Goal: Communication & Community: Answer question/provide support

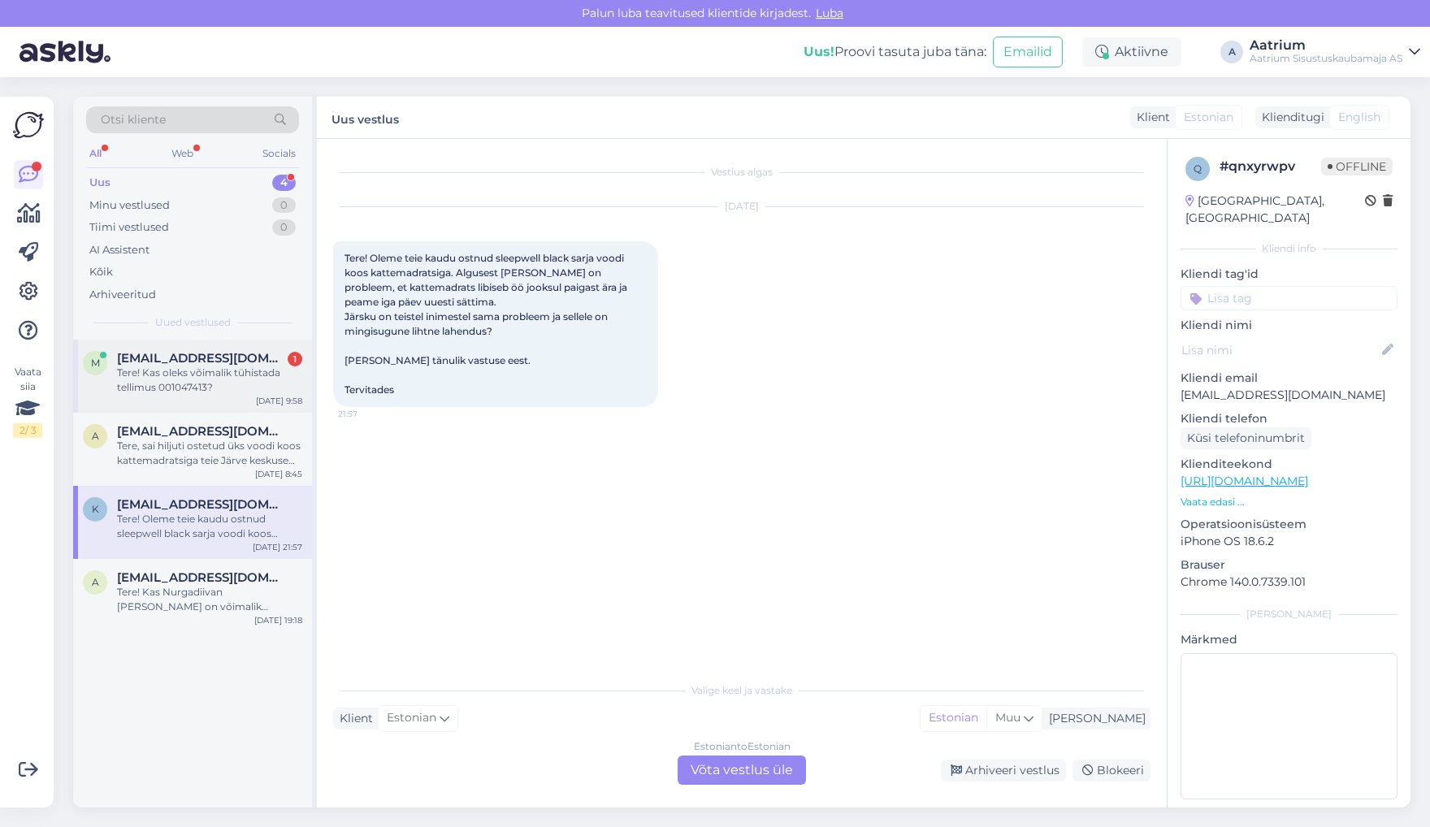
drag, startPoint x: 0, startPoint y: 0, endPoint x: 210, endPoint y: 382, distance: 435.5
click at [210, 382] on div "Tere! Kas oleks võimalik tühistada tellimus 001047413?" at bounding box center [209, 380] width 185 height 29
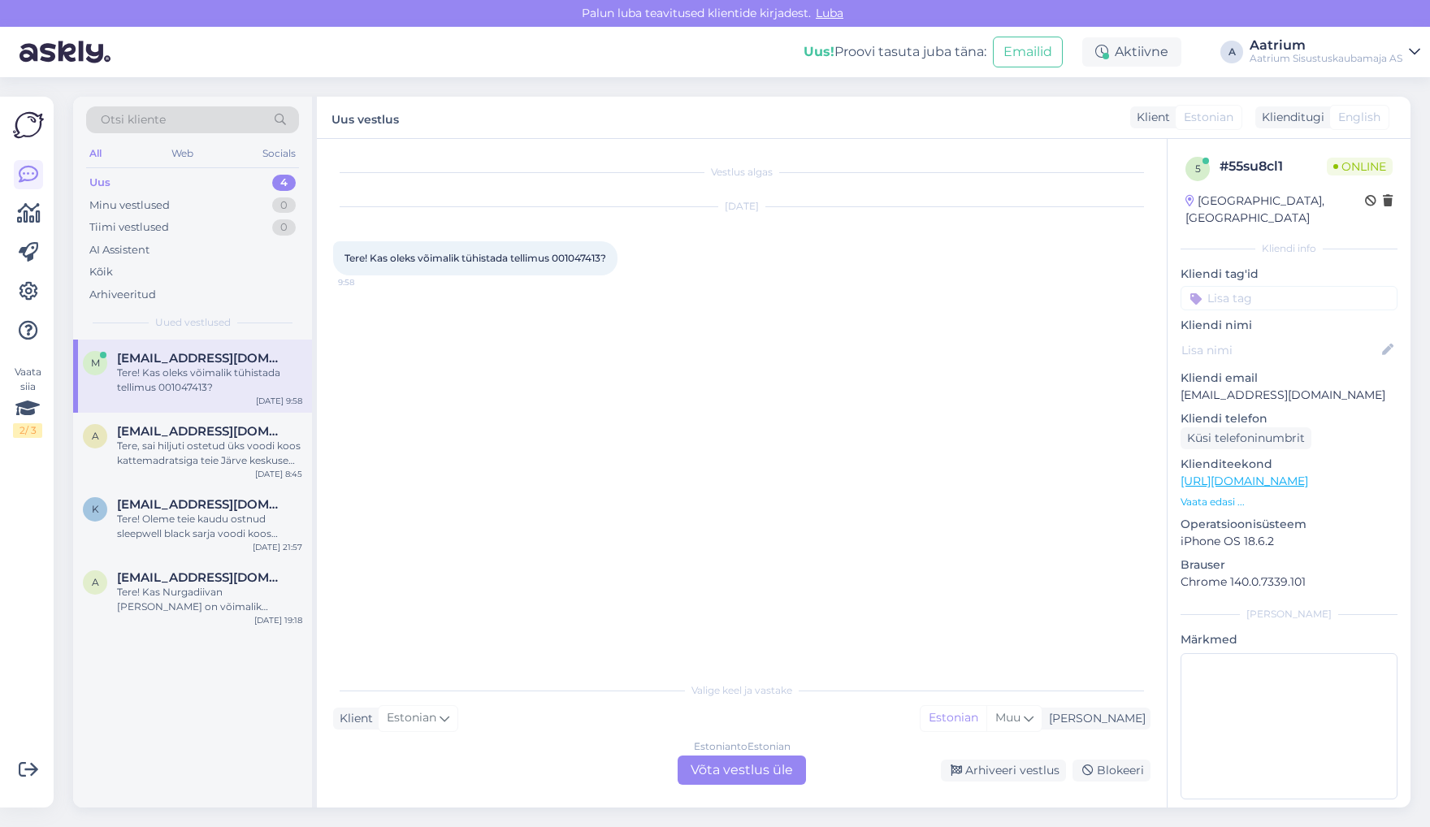
click at [725, 777] on div "Estonian to Estonian Võta vestlus üle" at bounding box center [741, 769] width 128 height 29
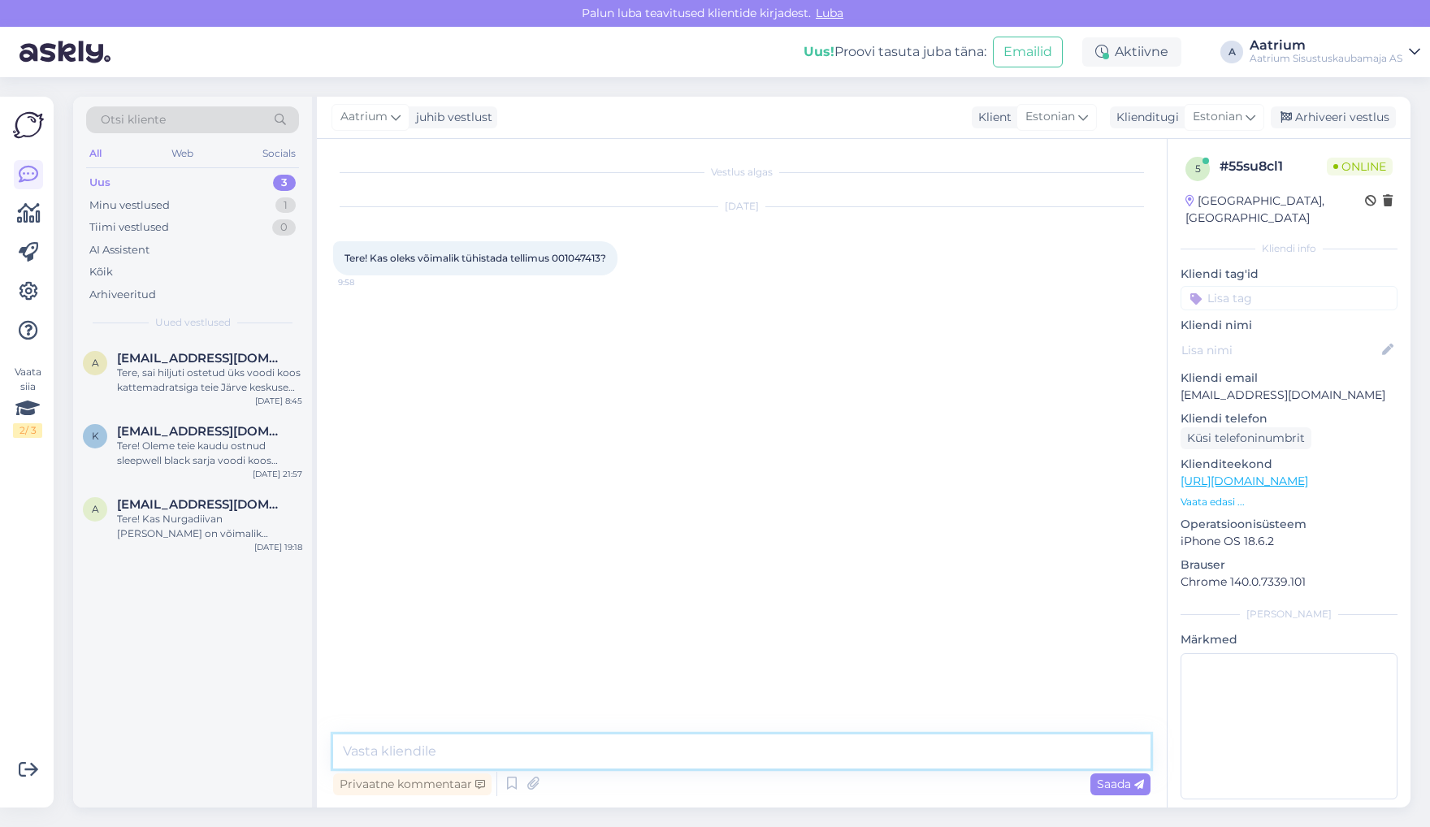
click at [491, 757] on textarea at bounding box center [741, 751] width 817 height 34
click at [489, 755] on textarea "Tere! Jah, võime tellimiuse tühistada" at bounding box center [741, 751] width 817 height 34
click at [634, 752] on textarea "Tere! Jah, võime tellimuse tühistada" at bounding box center [741, 751] width 817 height 34
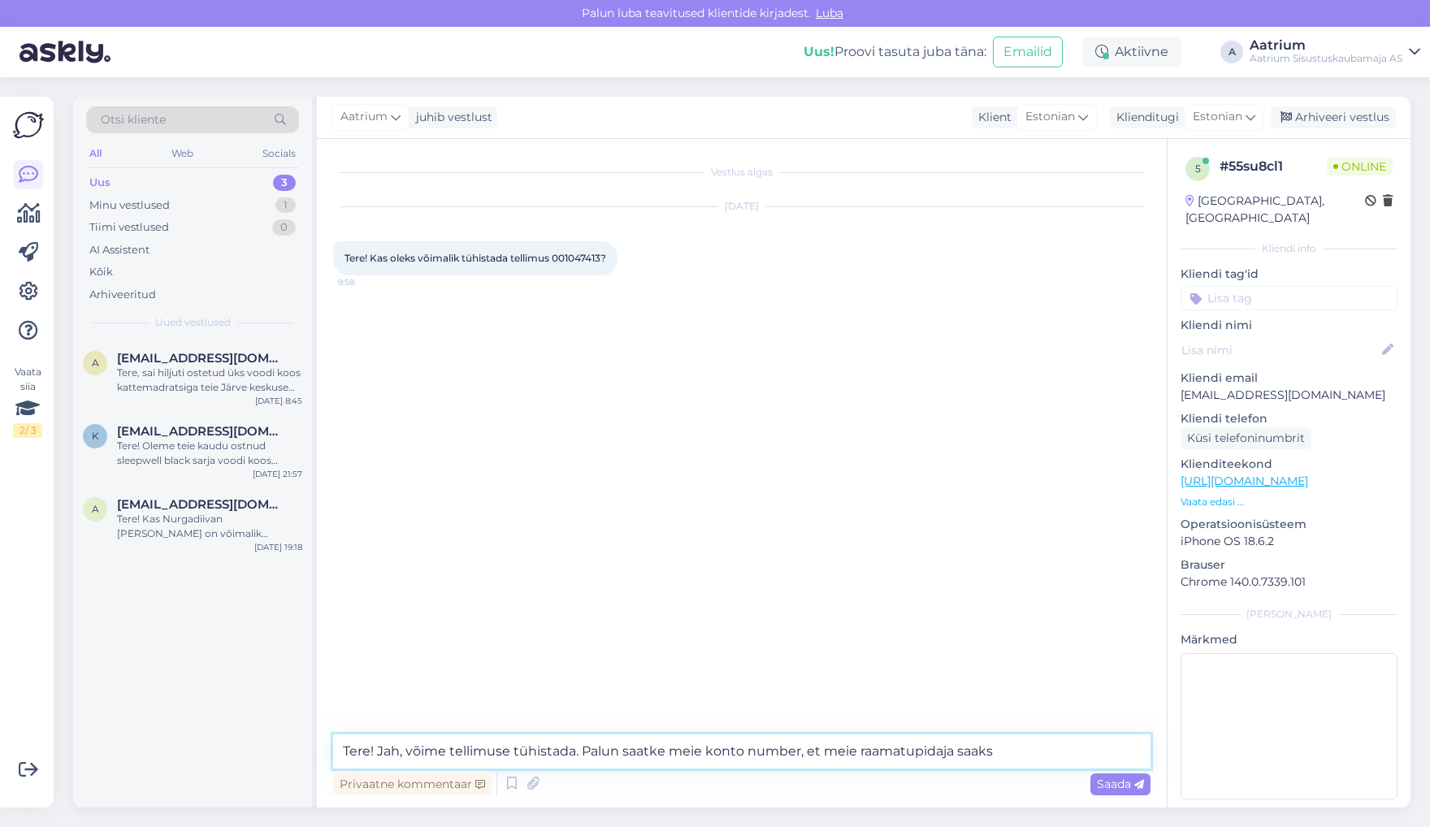
click at [1014, 753] on textarea "Tere! Jah, võime tellimuse tühistada. Palun saatke meie konto number, et meie r…" at bounding box center [741, 751] width 817 height 34
click at [952, 752] on textarea "Tere! Jah, võime tellimuse tühistada. Tühistame makse. Kolme tööpäeva jooksul p…" at bounding box center [741, 751] width 817 height 34
type textarea "Tere! Jah, võime tellimuse tühistada. Tühistame makse. Kolme tööpäeva jooksul p…"
click at [1109, 794] on div "Saada" at bounding box center [1120, 784] width 60 height 22
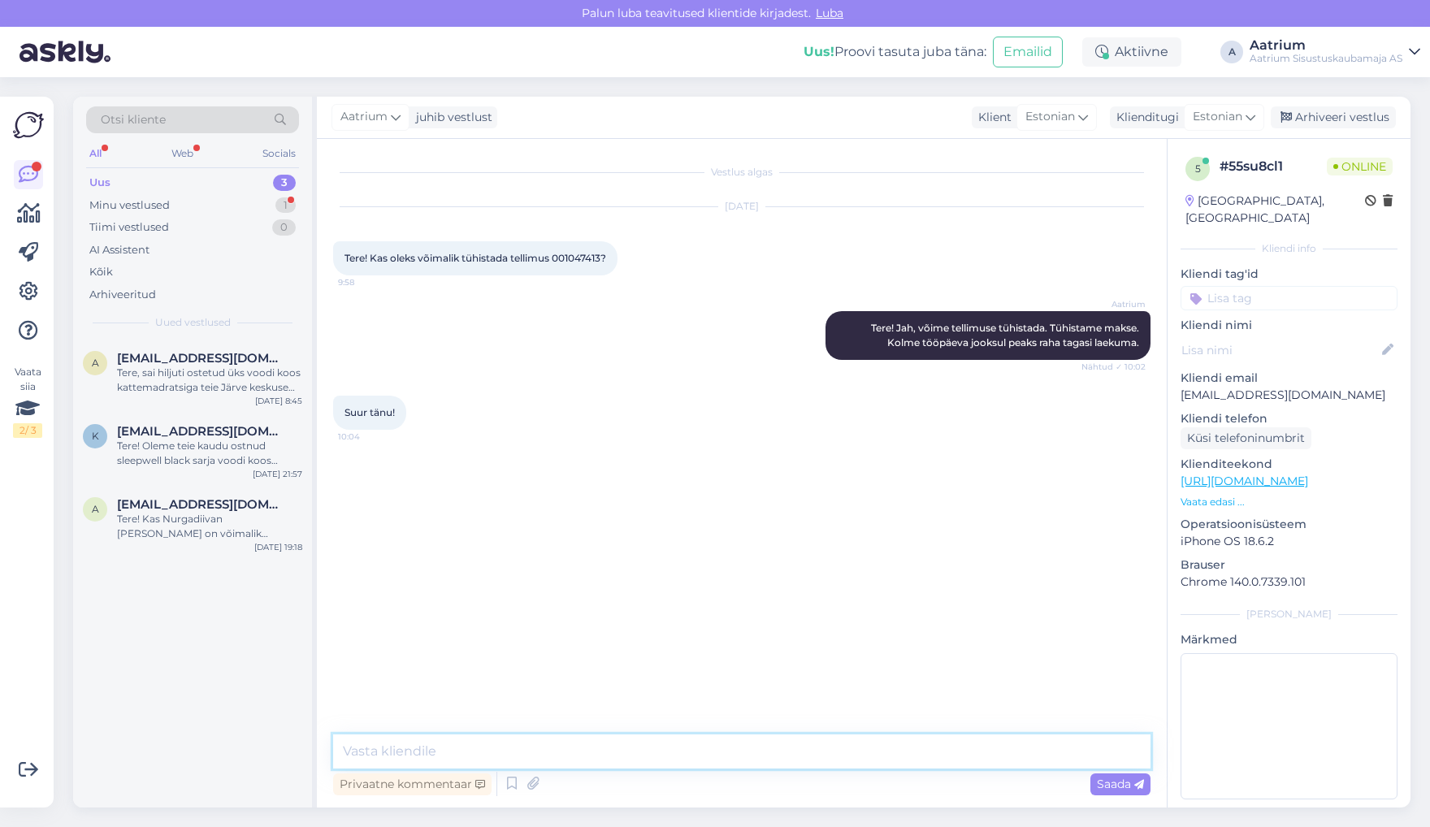
click at [536, 747] on textarea at bounding box center [741, 751] width 817 height 34
type textarea "Palun! Kena päeva!"
click at [1103, 785] on span "Saada" at bounding box center [1120, 784] width 47 height 15
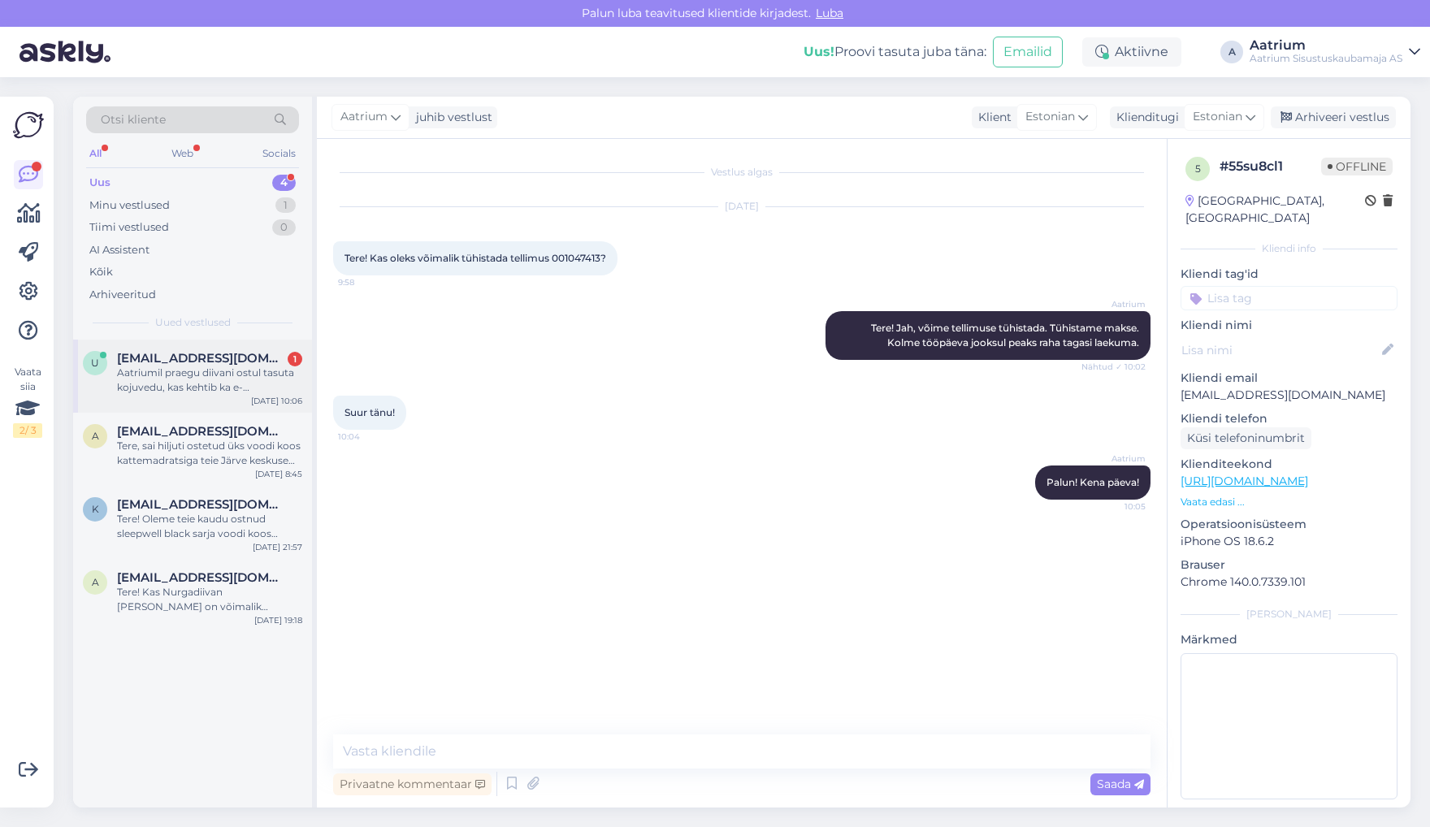
click at [186, 385] on div "Aatriumil praegu diivani ostul tasuta kojuvedu, kas kehtib ka e-[PERSON_NAME] o…" at bounding box center [209, 380] width 185 height 29
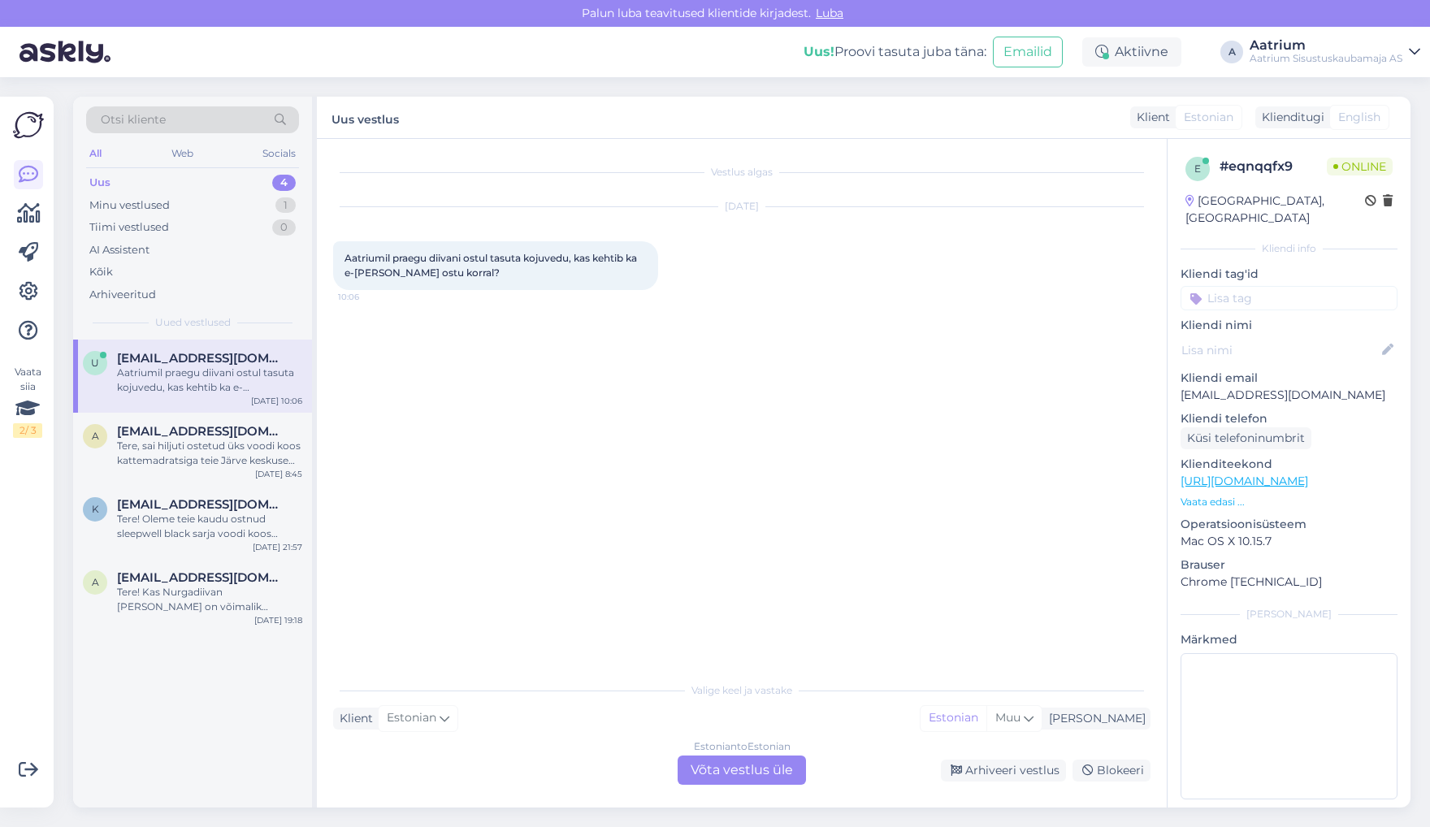
click at [735, 779] on div "Estonian to Estonian Võta vestlus üle" at bounding box center [741, 769] width 128 height 29
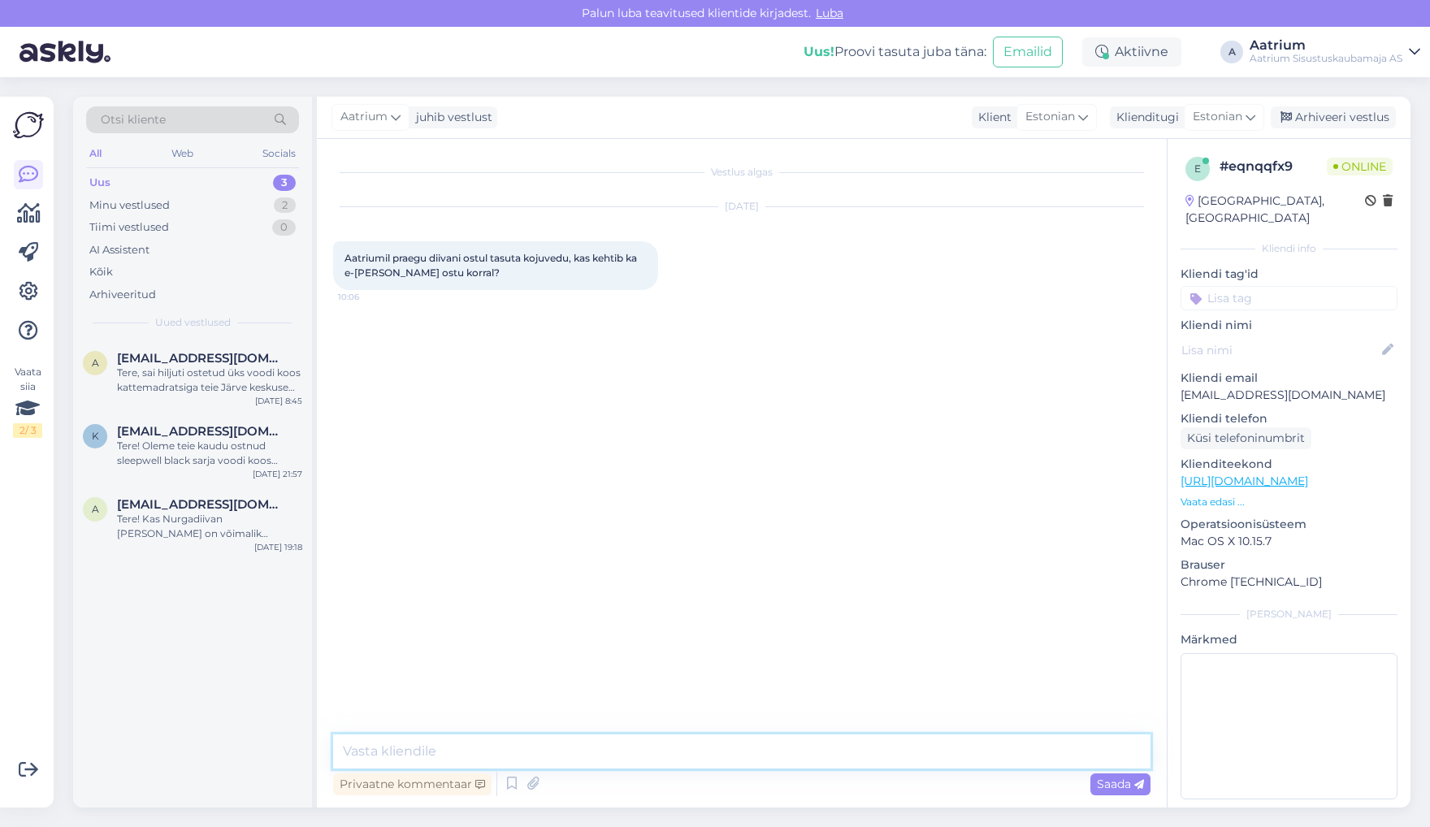
click at [565, 746] on textarea at bounding box center [741, 751] width 817 height 34
paste textarea "[URL][DOMAIN_NAME]"
type textarea "Tere! Jah, täpsem info on kirjas siin [URL][DOMAIN_NAME]"
click at [1111, 787] on span "Saada" at bounding box center [1120, 784] width 47 height 15
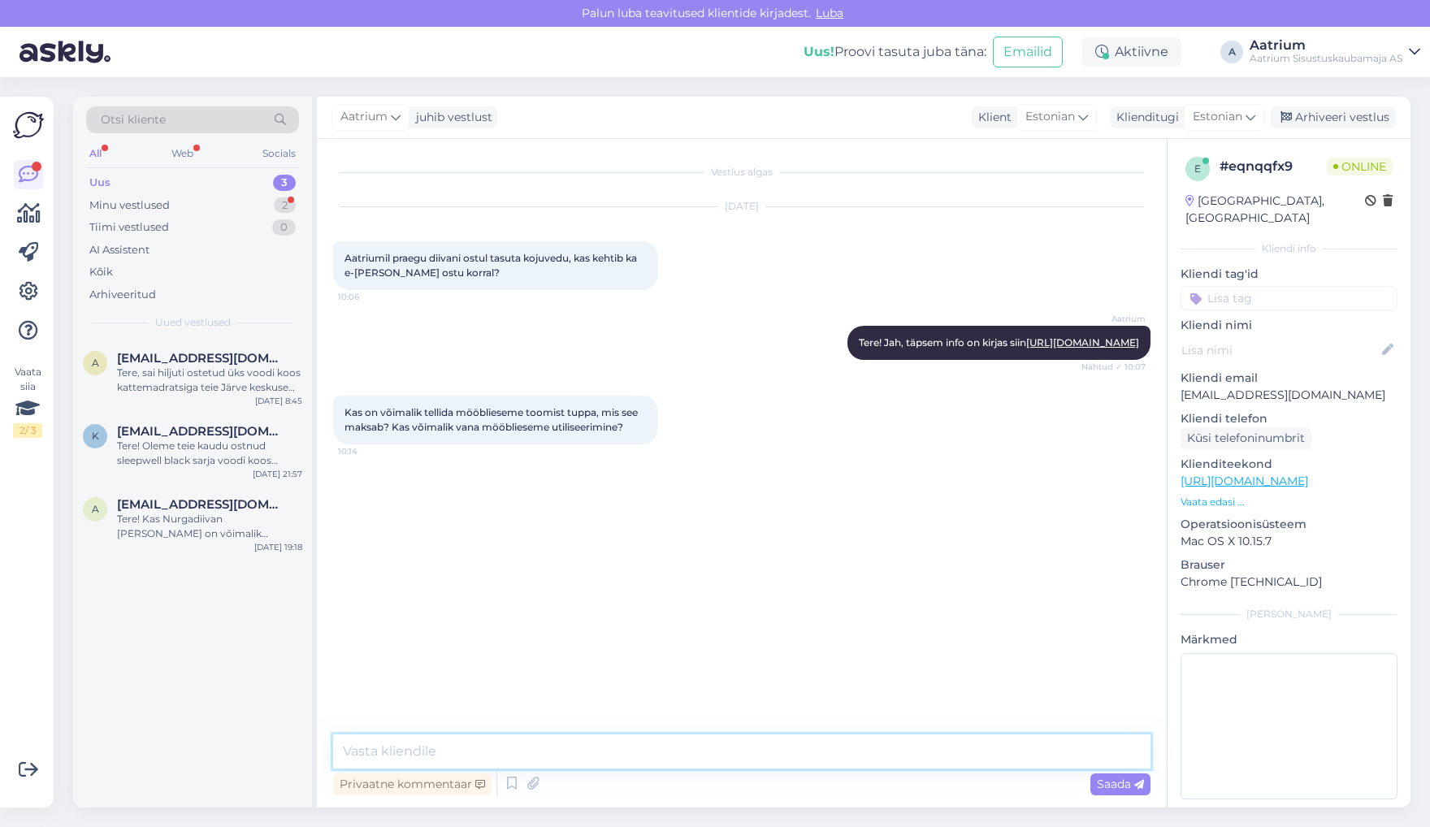
click at [498, 747] on textarea at bounding box center [741, 751] width 817 height 34
paste textarea "[URL][DOMAIN_NAME]"
type textarea "Transpordi info [URL][DOMAIN_NAME]"
click at [1111, 783] on span "Saada" at bounding box center [1120, 784] width 47 height 15
click at [899, 738] on textarea at bounding box center [741, 751] width 817 height 34
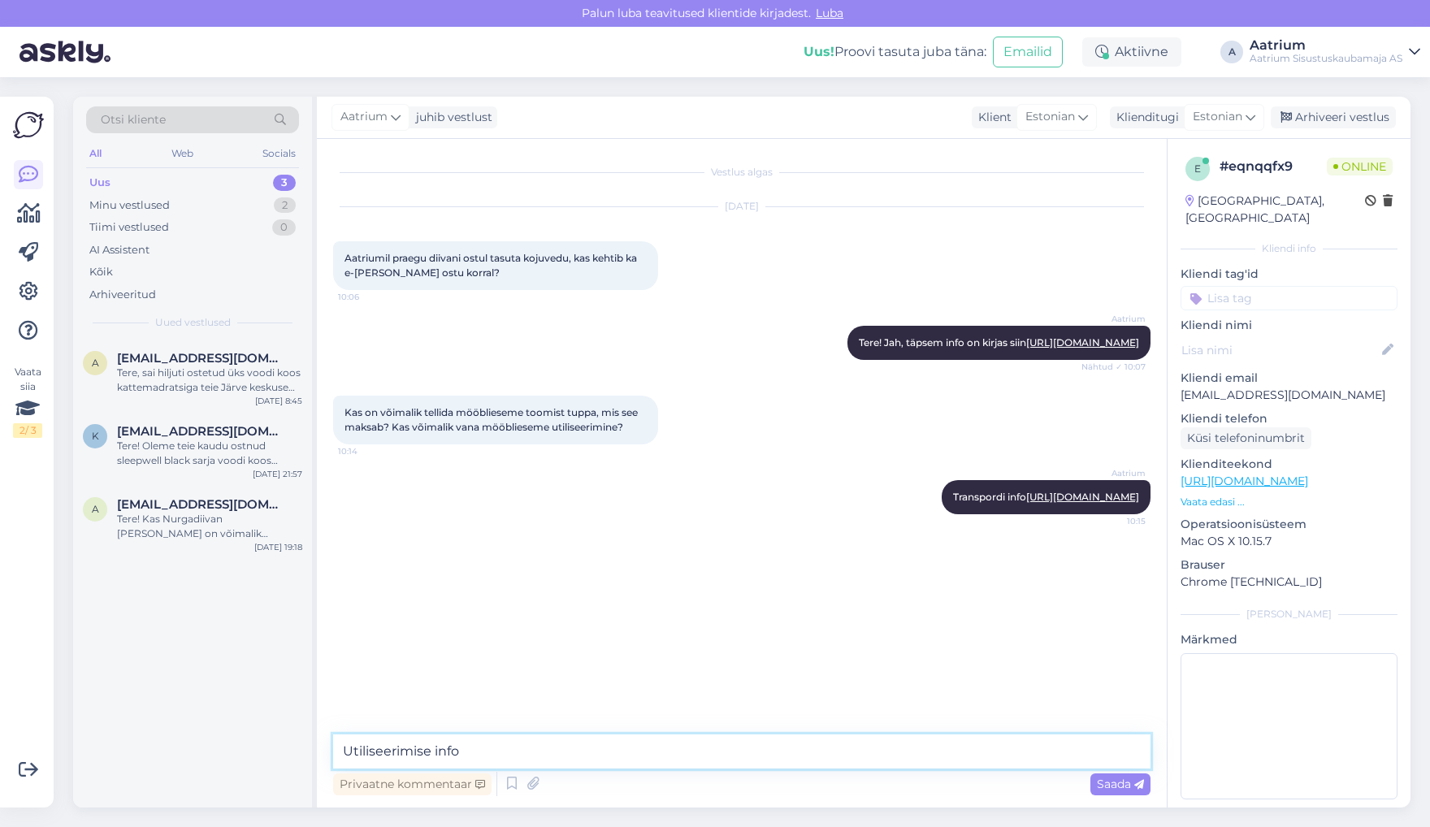
click at [611, 747] on textarea "Utiliseerimise info" at bounding box center [741, 751] width 817 height 34
paste textarea "[URL][DOMAIN_NAME]"
type textarea "Utiliseerimise info [URL][DOMAIN_NAME]"
click at [1098, 786] on span "Saada" at bounding box center [1120, 784] width 47 height 15
click at [107, 184] on div "Uus" at bounding box center [99, 183] width 21 height 16
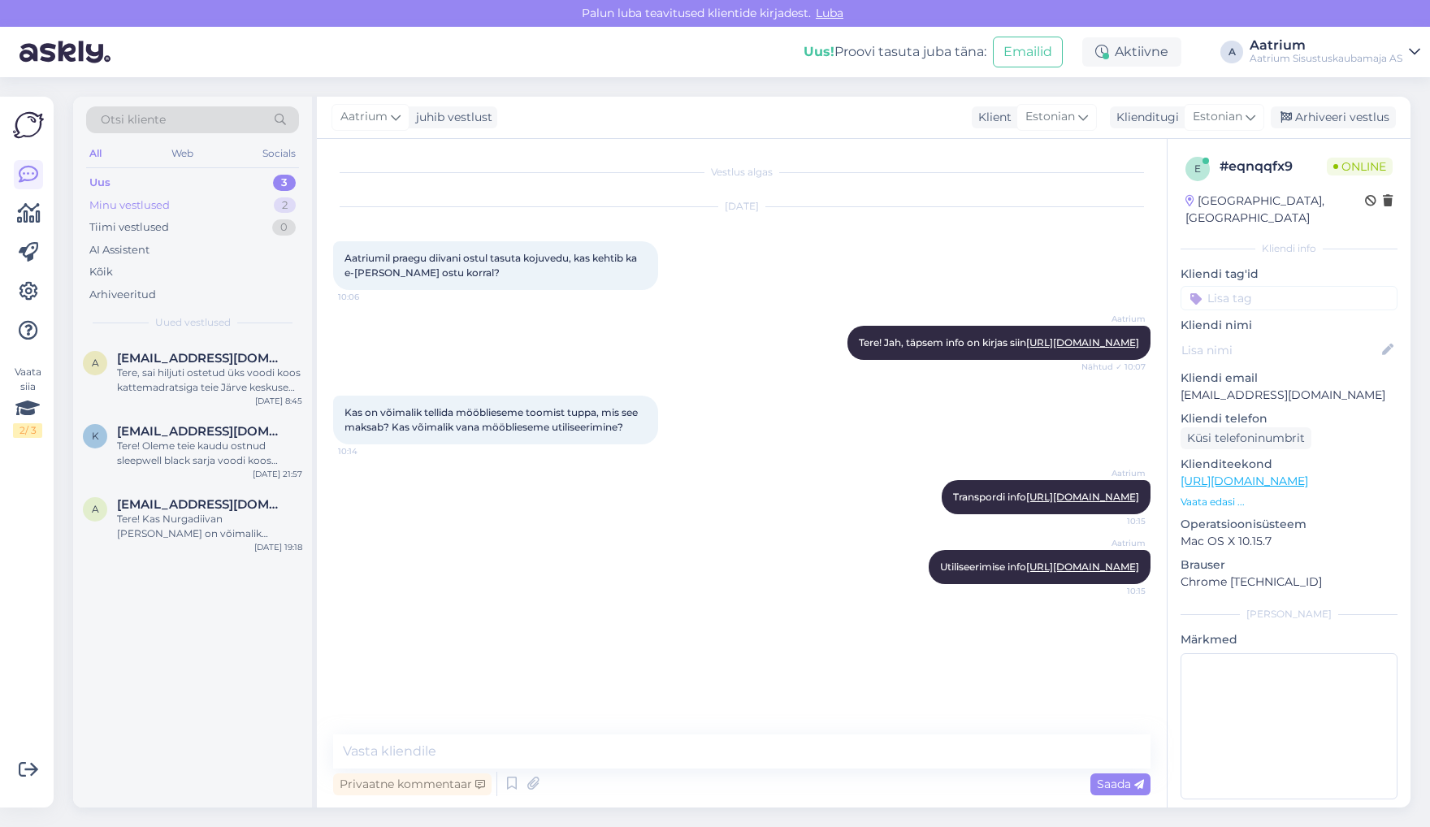
click at [107, 201] on div "Minu vestlused" at bounding box center [129, 205] width 80 height 16
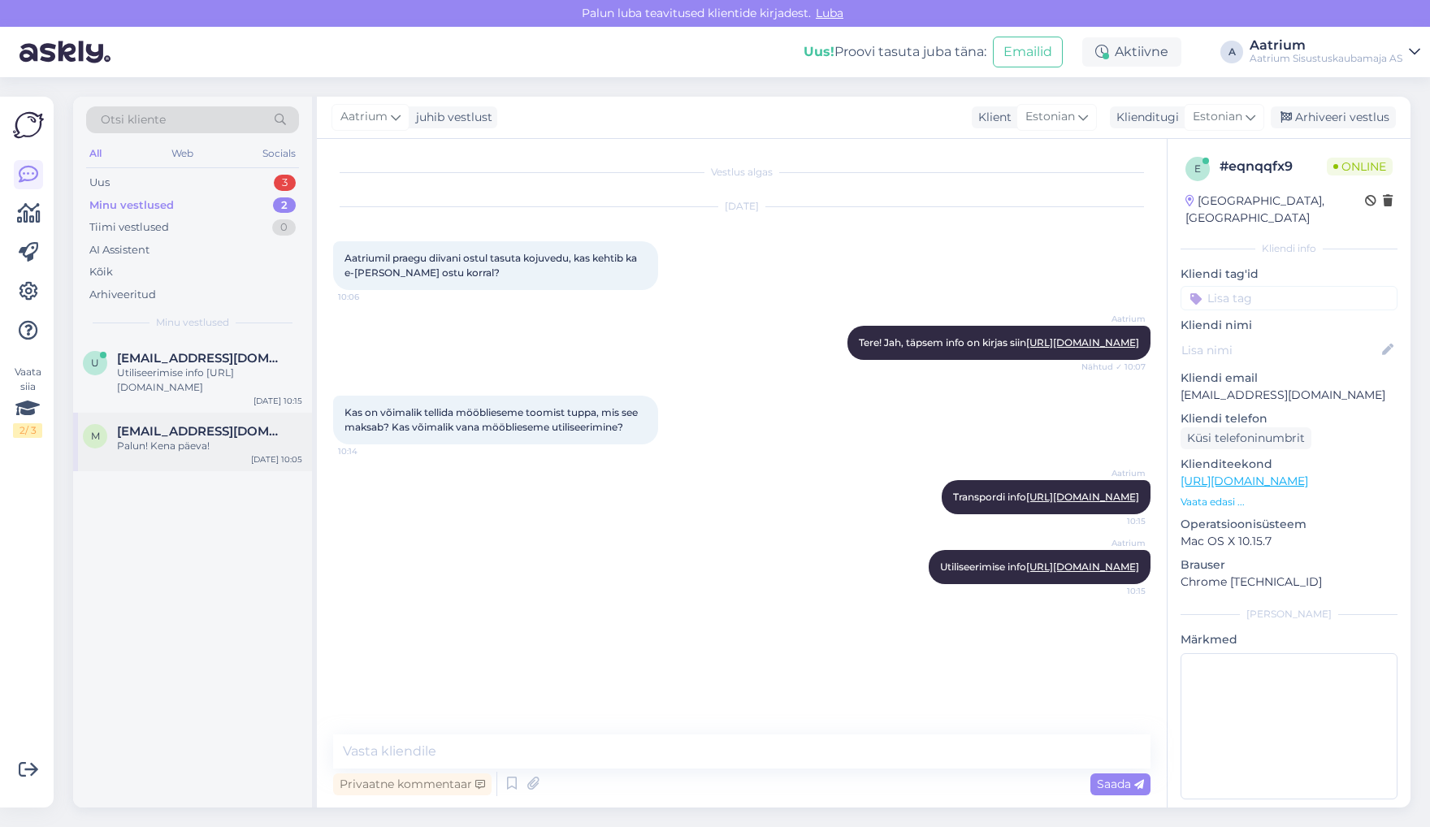
click at [179, 447] on div "Palun! Kena päeva!" at bounding box center [209, 446] width 185 height 15
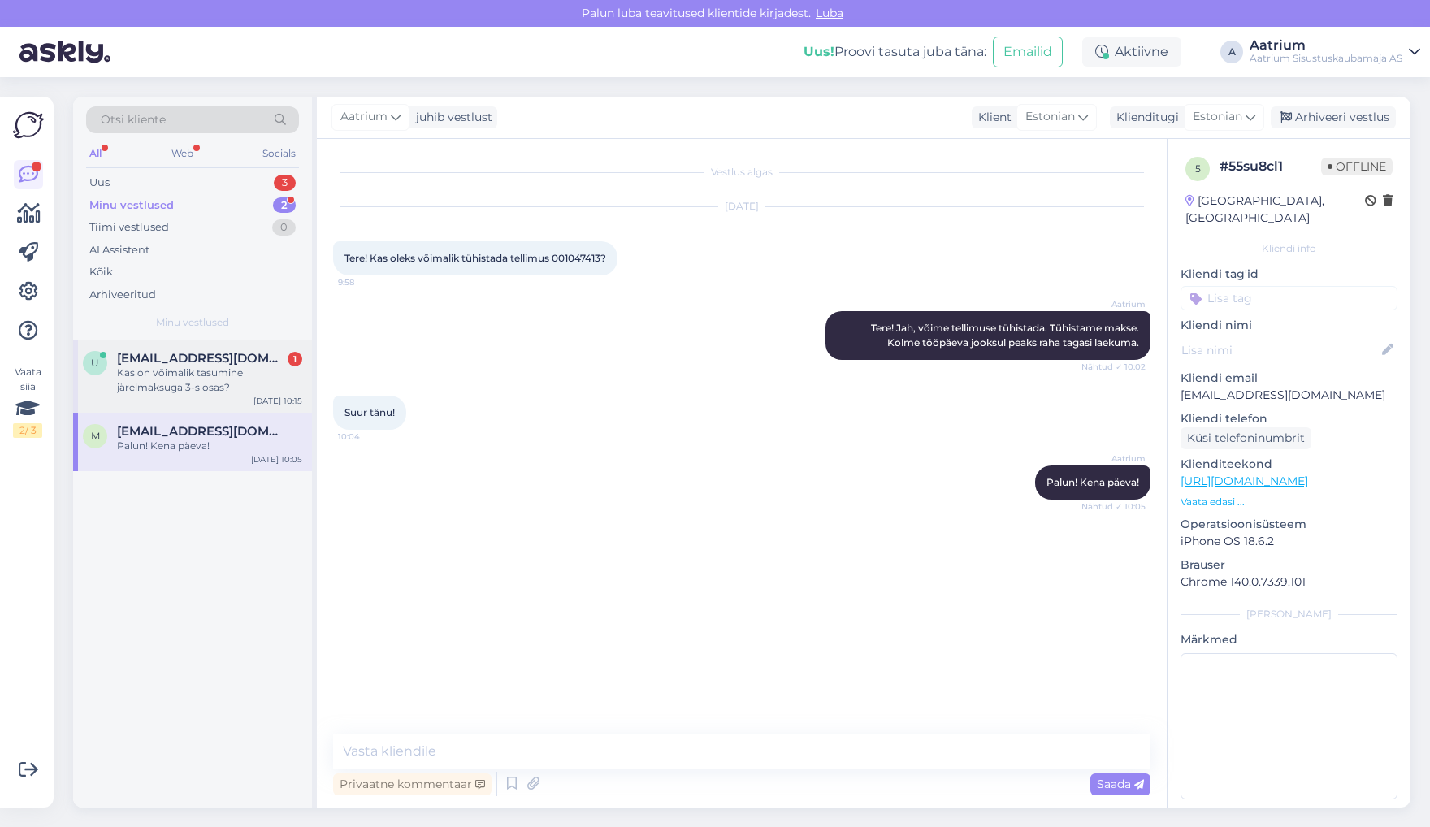
click at [214, 374] on div "Kas on võimalik tasumine järelmaksuga 3-s osas?" at bounding box center [209, 380] width 185 height 29
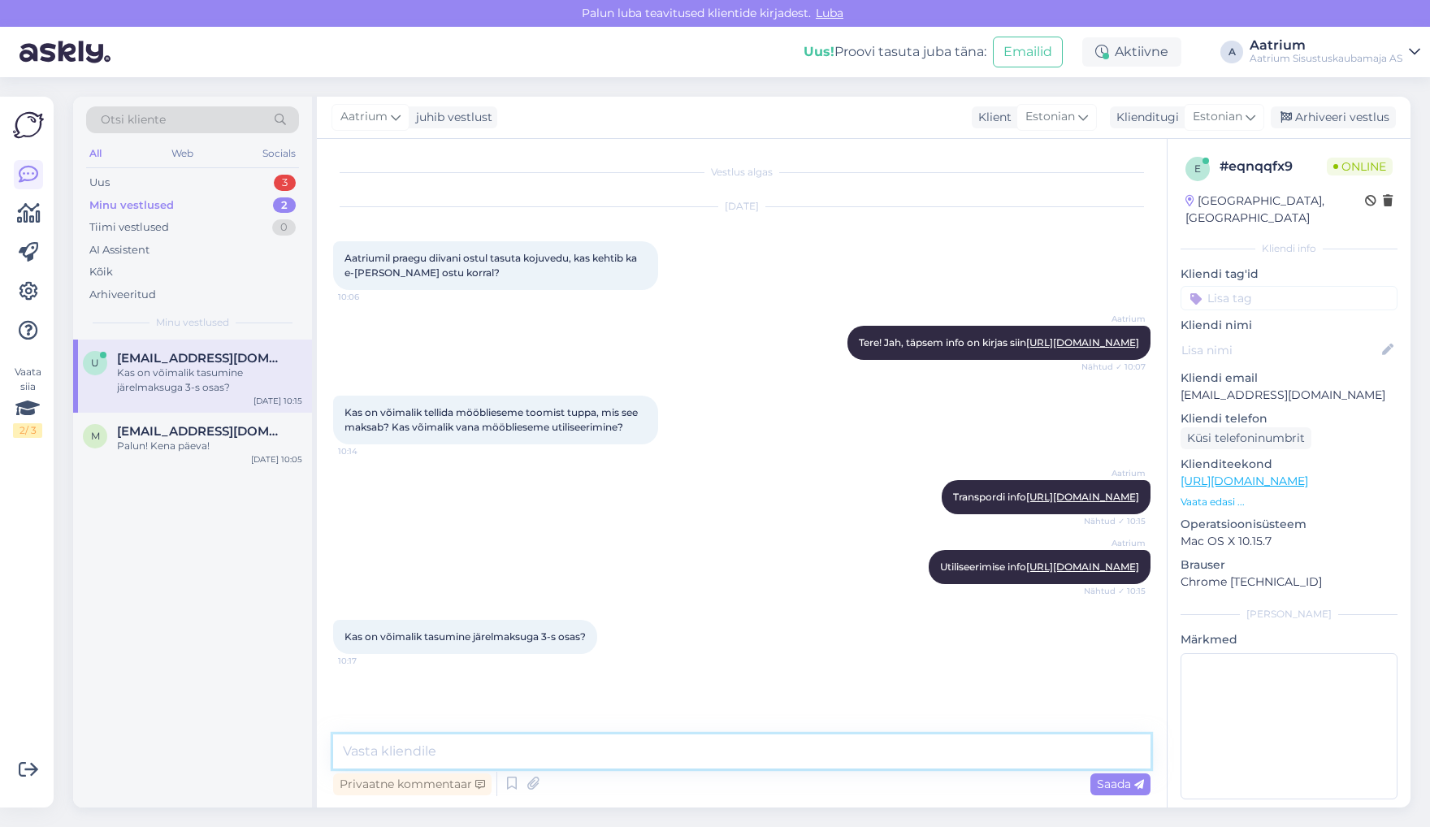
click at [561, 749] on textarea at bounding box center [741, 751] width 817 height 34
paste textarea "[URL][DOMAIN_NAME]"
drag, startPoint x: 422, startPoint y: 751, endPoint x: 439, endPoint y: 764, distance: 20.8
click at [422, 751] on textarea "Ja, ikka saab [URL][DOMAIN_NAME]" at bounding box center [741, 751] width 817 height 34
drag, startPoint x: 491, startPoint y: 755, endPoint x: 490, endPoint y: 767, distance: 11.4
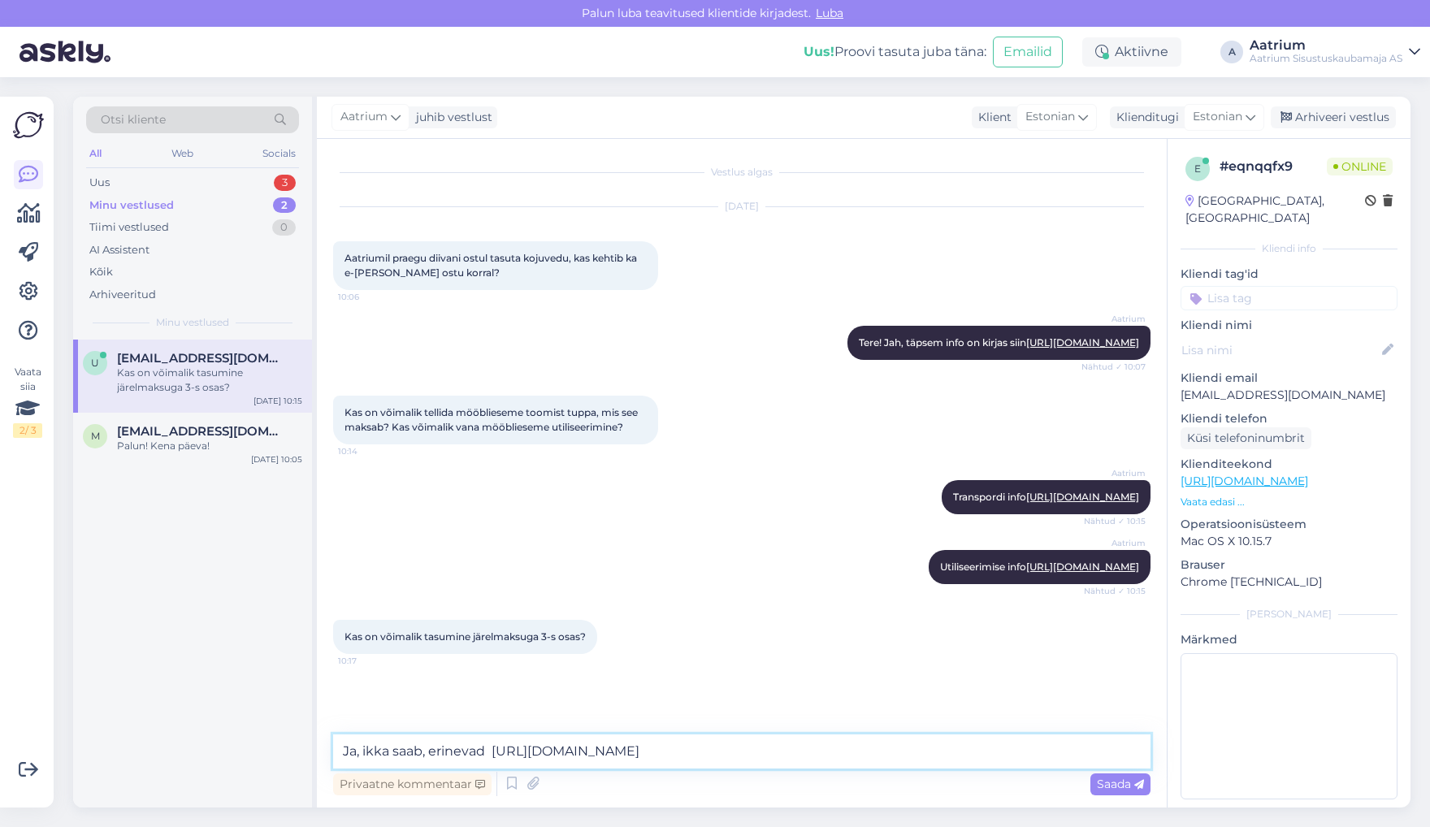
click at [491, 755] on textarea "Ja, ikka saab, erinevad [URL][DOMAIN_NAME]" at bounding box center [741, 751] width 817 height 34
type textarea "Ja, ikka saab, seda pakuvad erinevad finantsteenuse pakkujad [URL][DOMAIN_NAME]"
click at [1118, 790] on span "Saada" at bounding box center [1120, 784] width 47 height 15
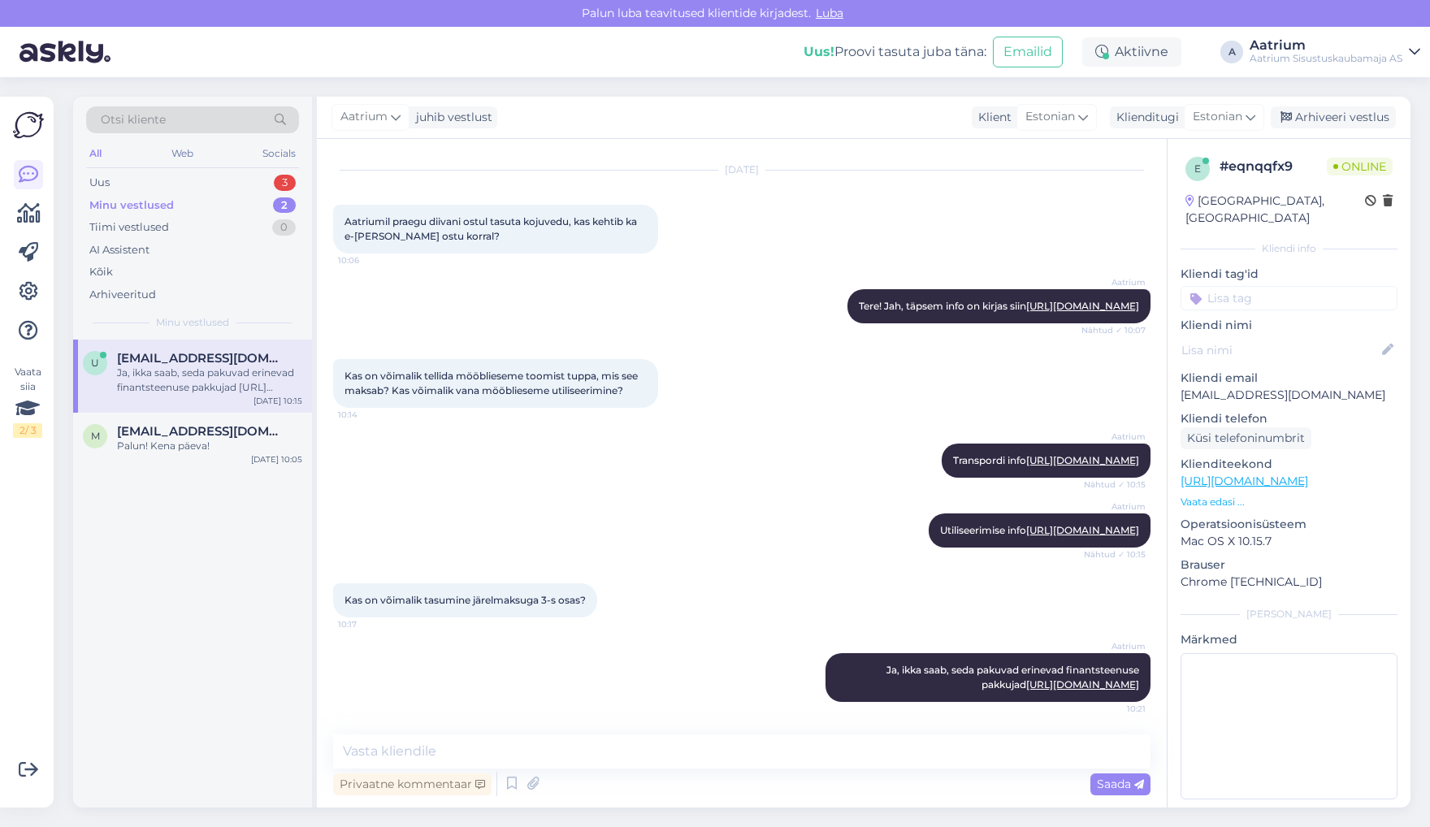
click at [117, 206] on div "Minu vestlused" at bounding box center [131, 205] width 84 height 16
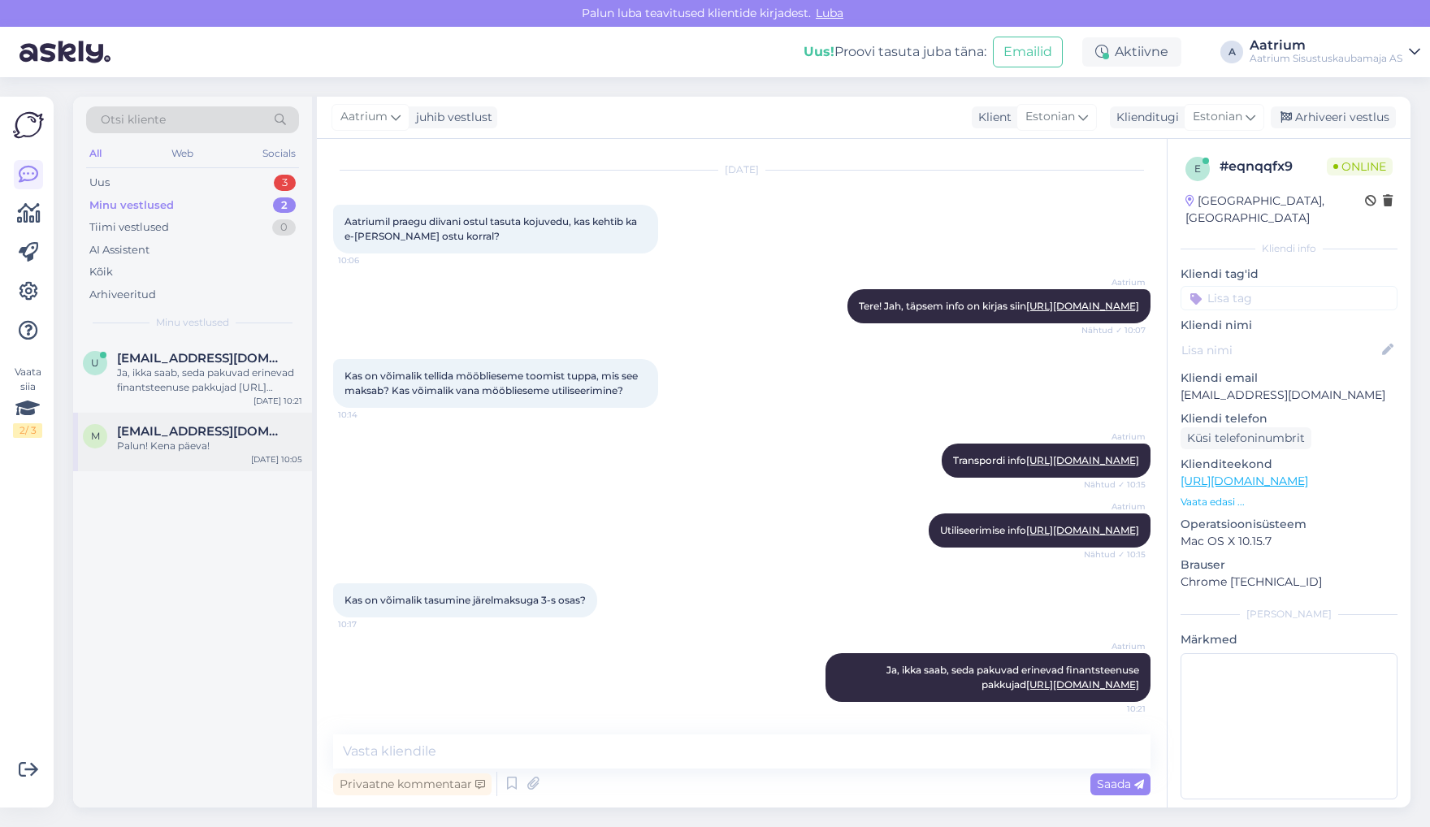
click at [180, 452] on div "Palun! Kena päeva!" at bounding box center [209, 446] width 185 height 15
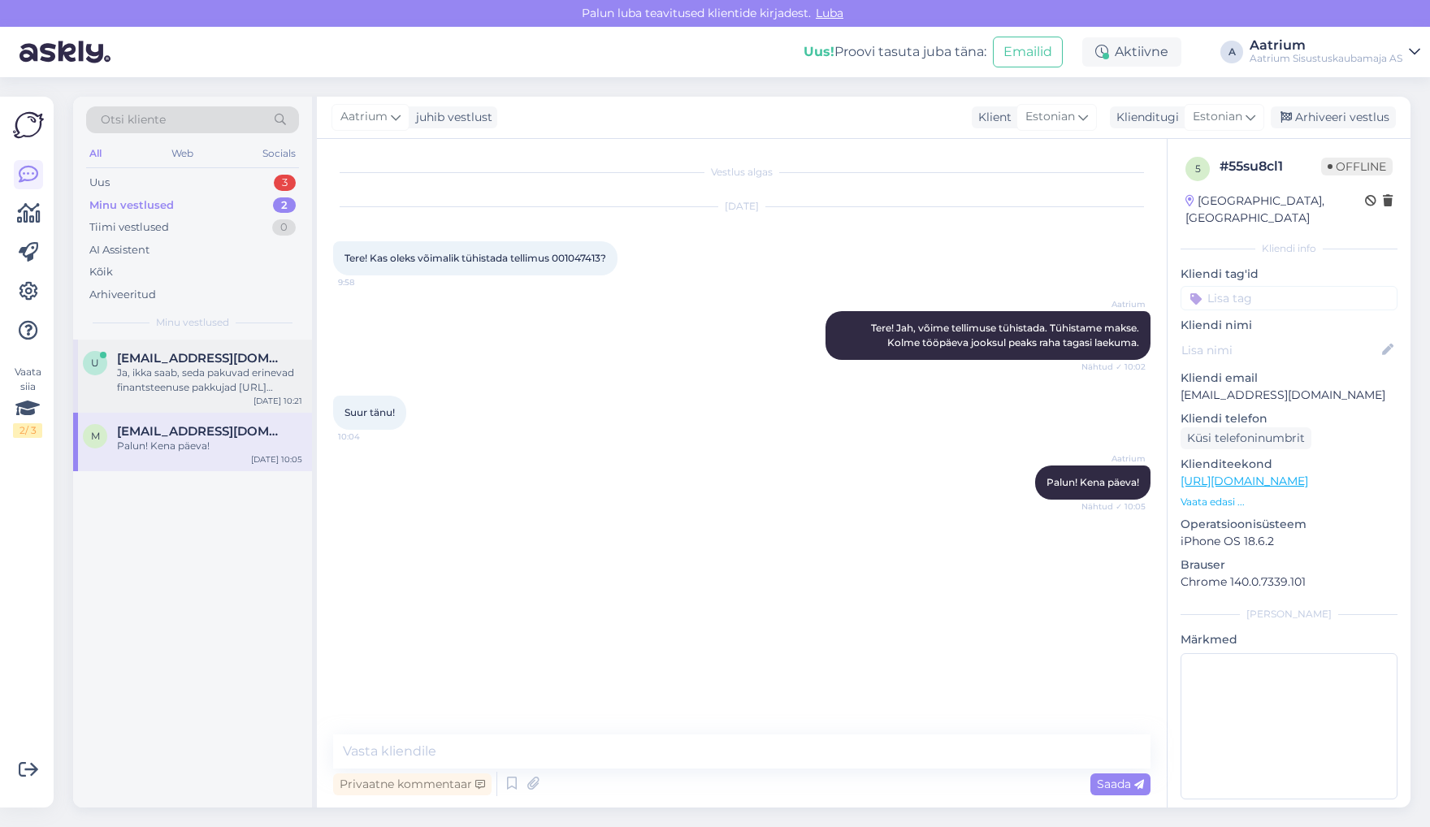
click at [172, 390] on div "Ja, ikka saab, seda pakuvad erinevad finantsteenuse pakkujad [URL][DOMAIN_NAME]" at bounding box center [209, 380] width 185 height 29
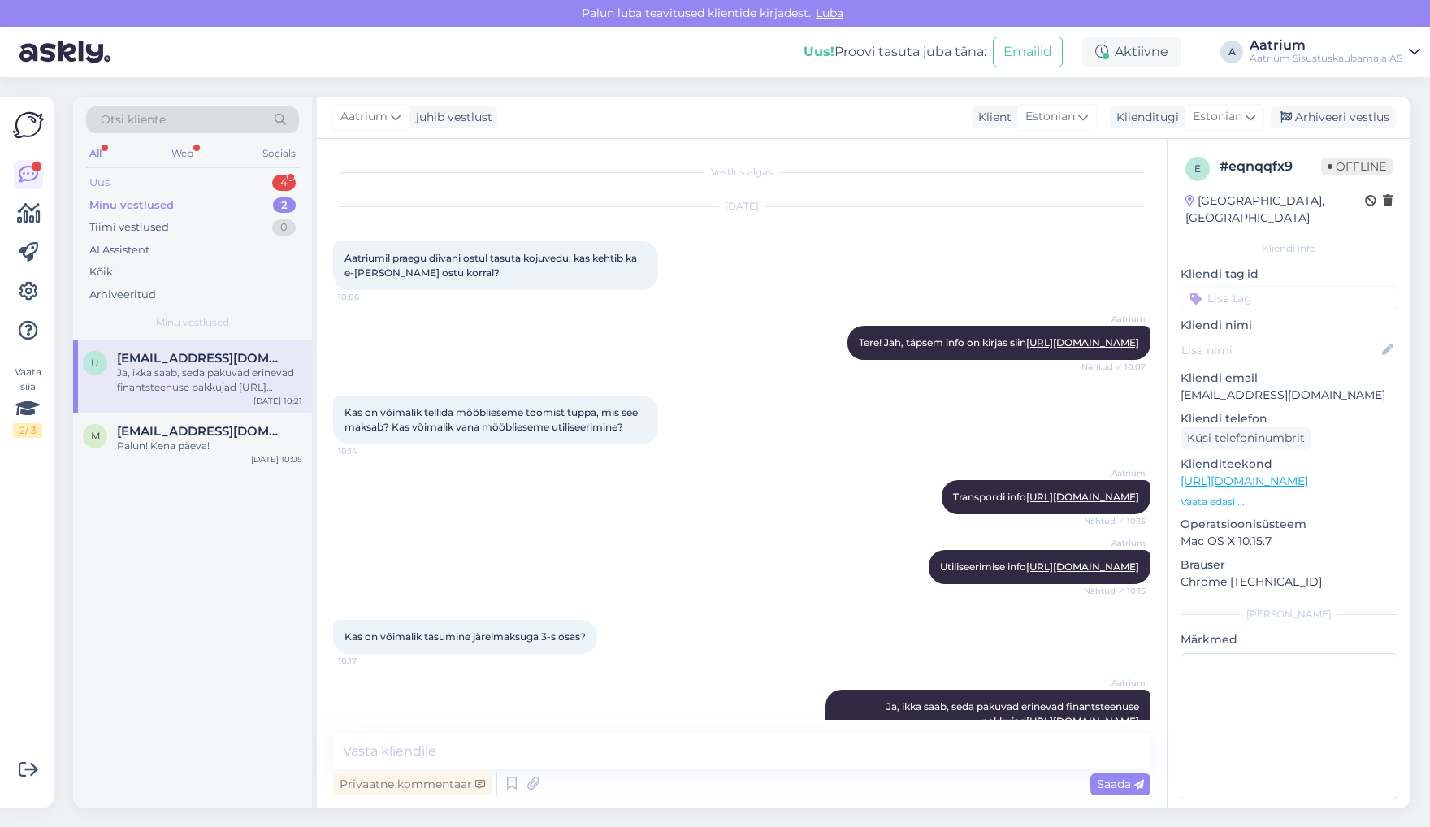
click at [94, 185] on div "Uus" at bounding box center [99, 183] width 20 height 16
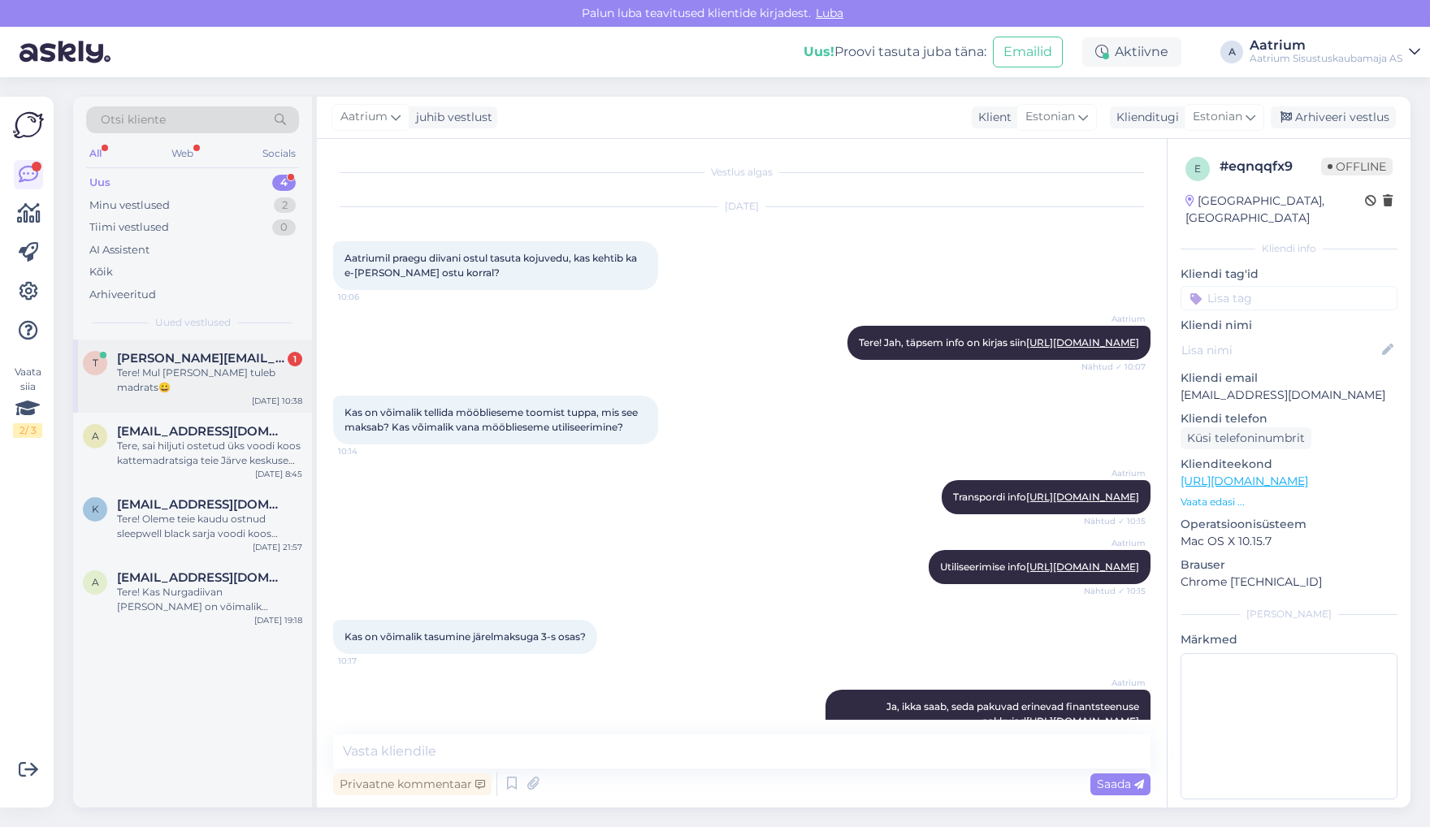
click at [142, 376] on div "Tere! Mul [PERSON_NAME] tuleb madrats😀" at bounding box center [209, 380] width 185 height 29
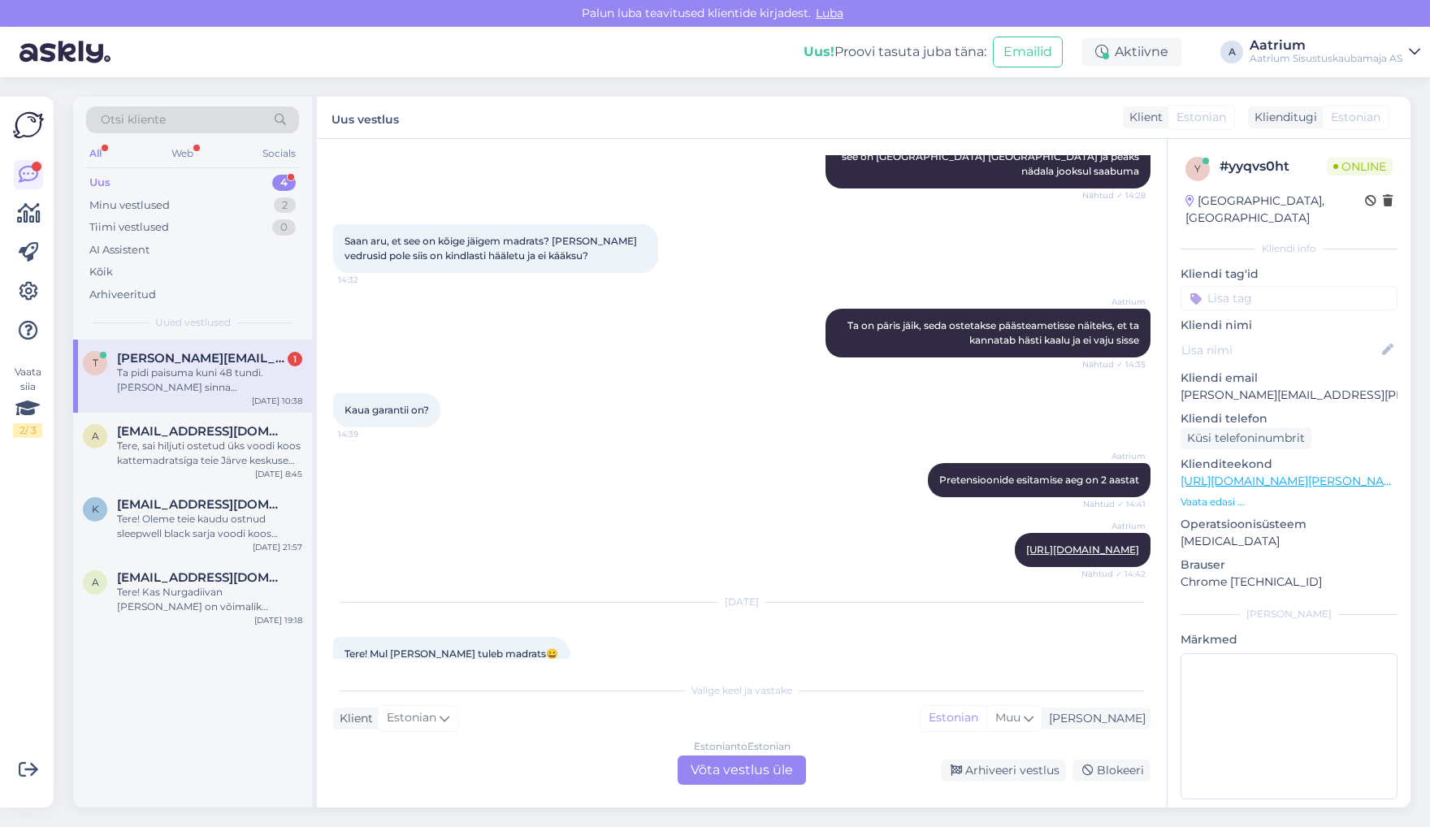
scroll to position [1648, 0]
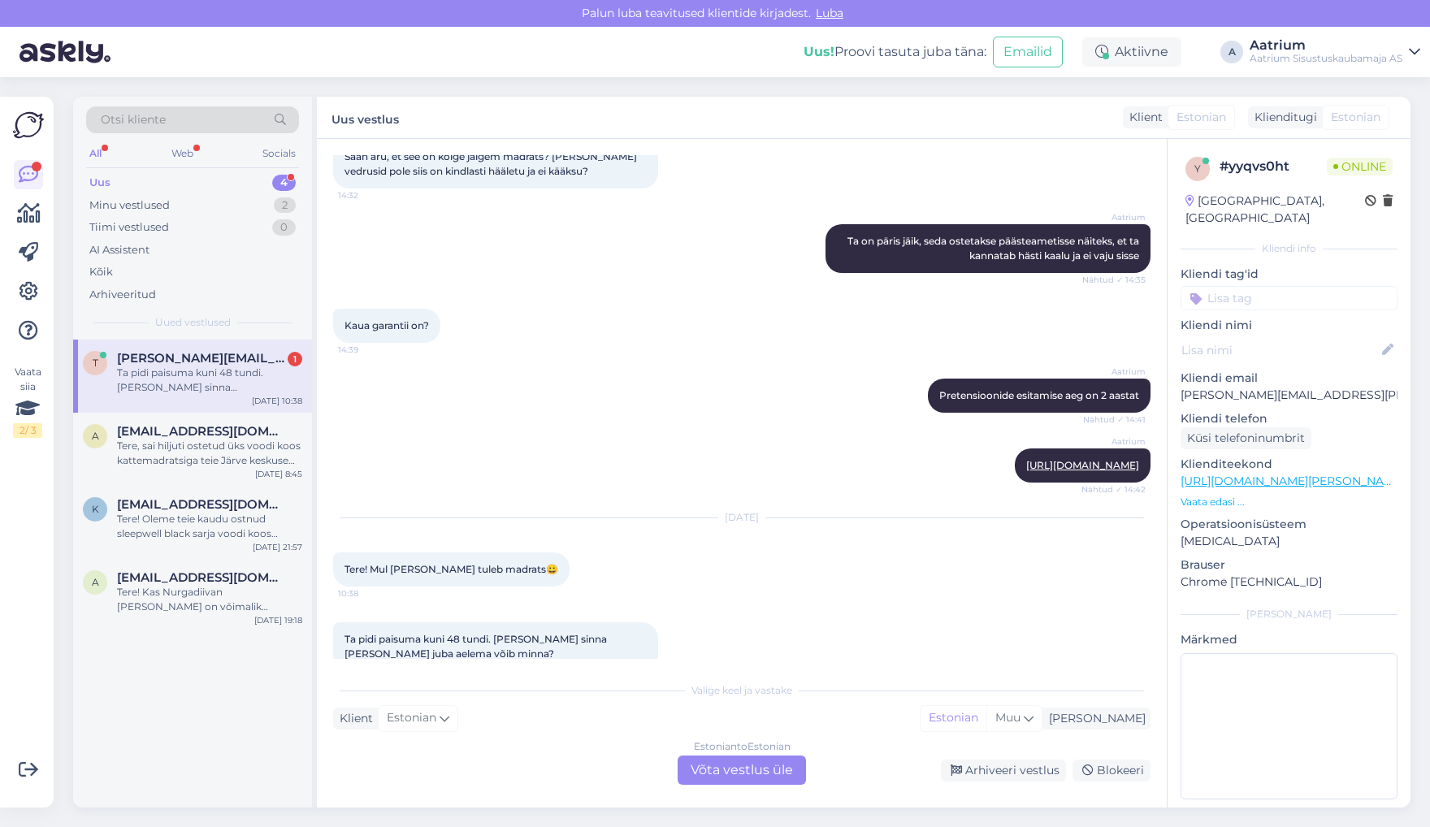
click at [725, 773] on div "Estonian to Estonian Võta vestlus üle" at bounding box center [741, 769] width 128 height 29
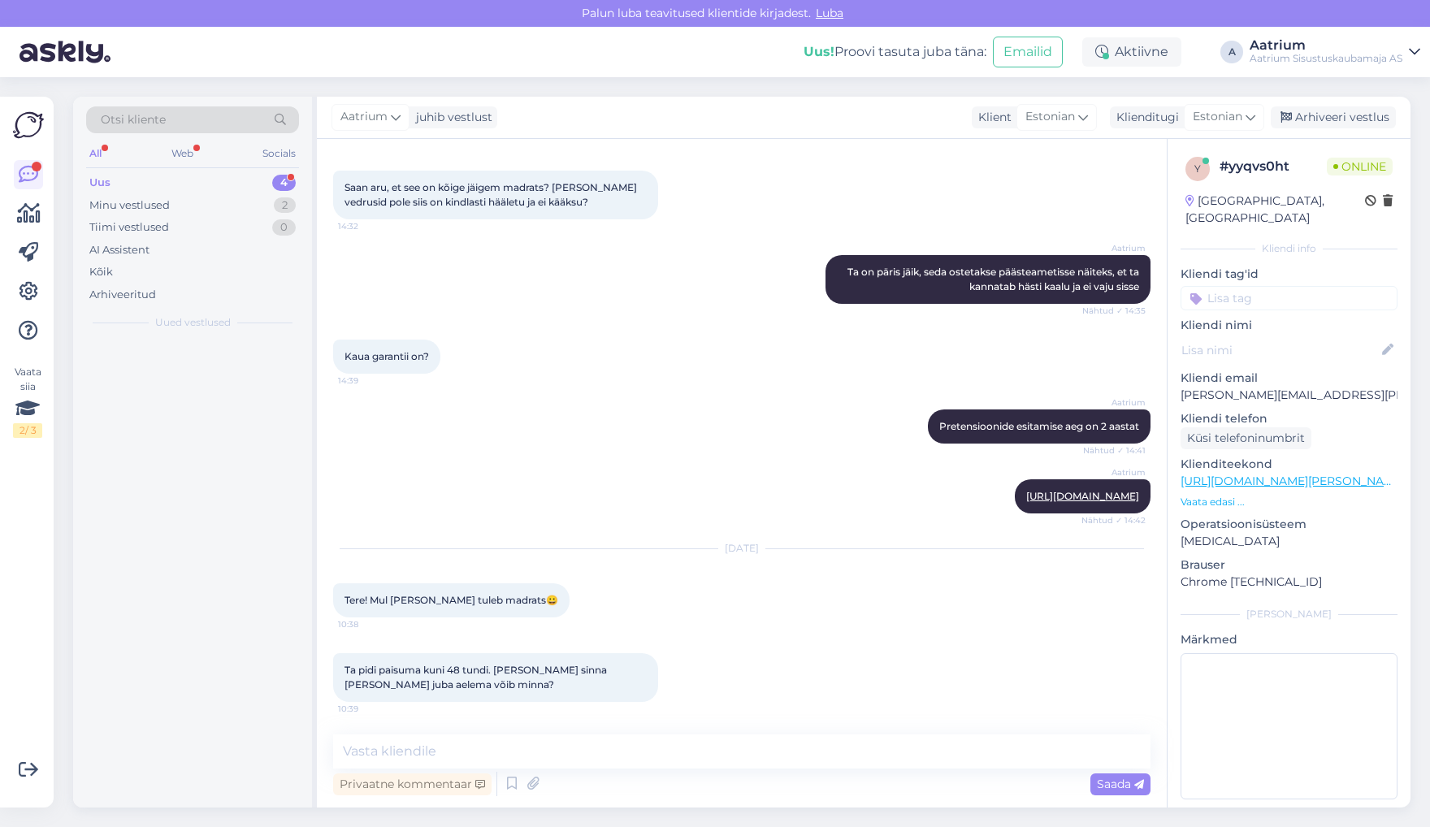
scroll to position [1588, 0]
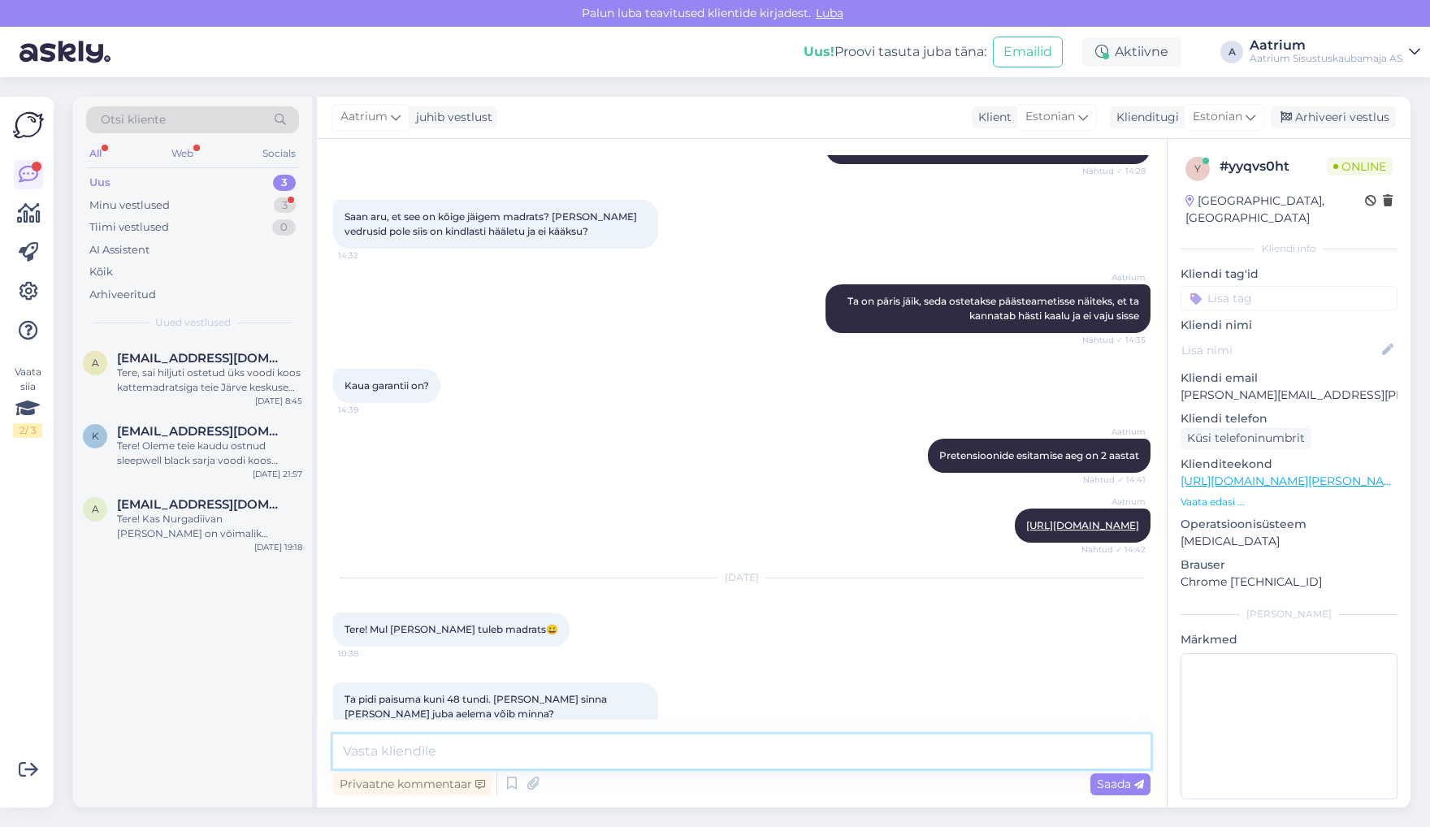
click at [530, 749] on textarea at bounding box center [741, 751] width 817 height 34
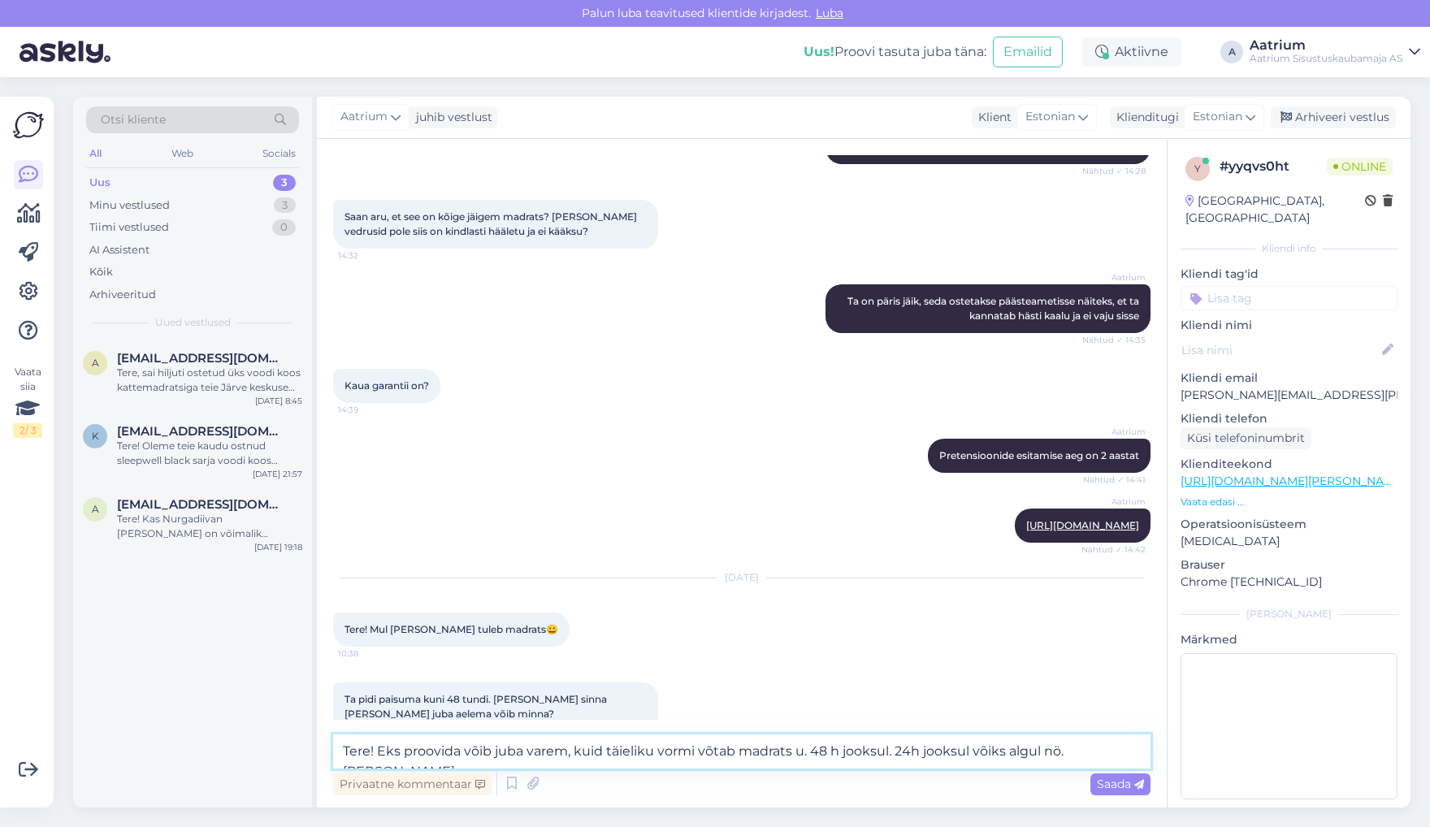
click at [1044, 750] on textarea "Tere! Eks proovida võib juba varem, kuid täieliku vormi võtab madrats u. 48 h j…" at bounding box center [741, 751] width 817 height 34
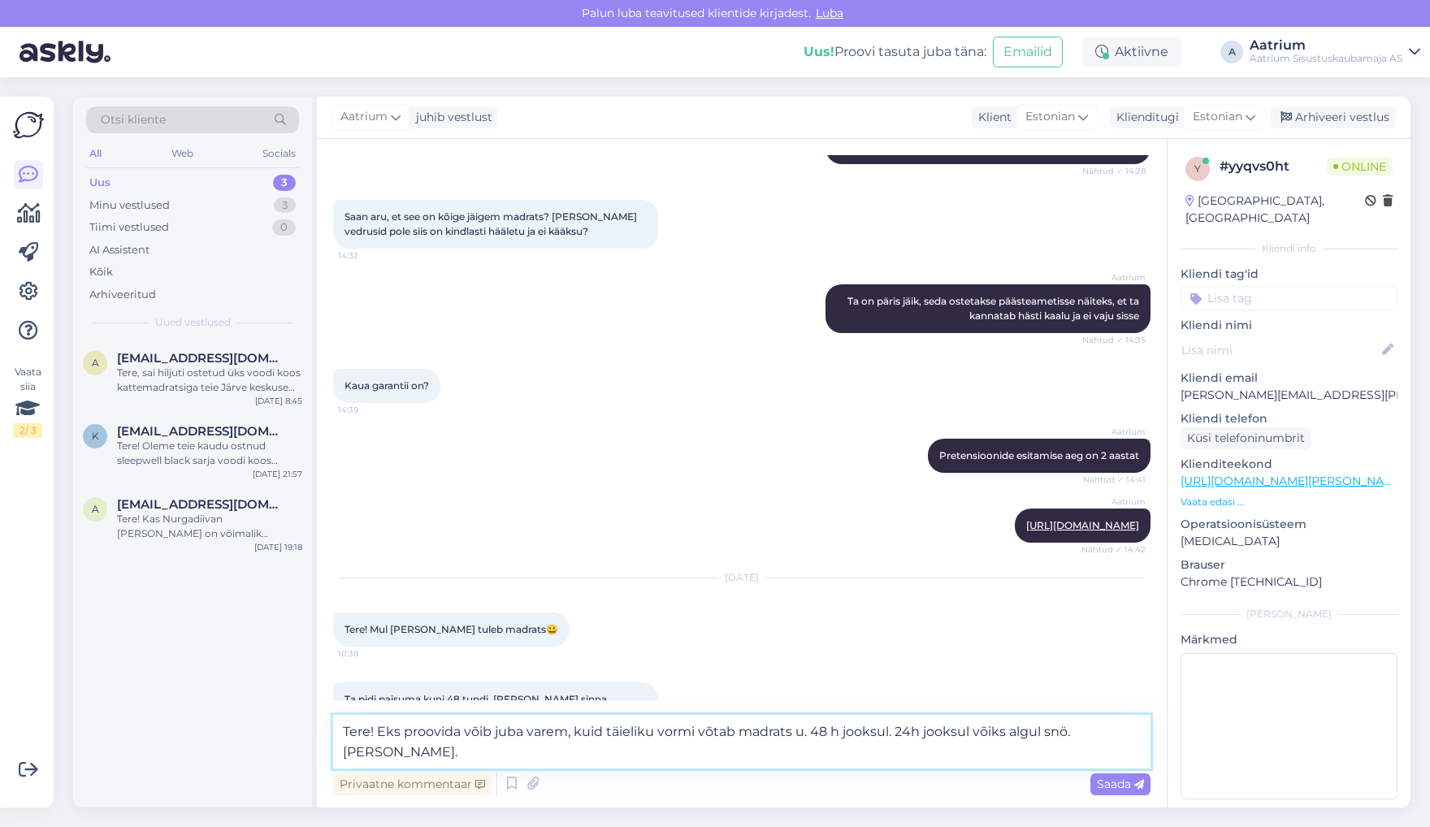
scroll to position [1608, 0]
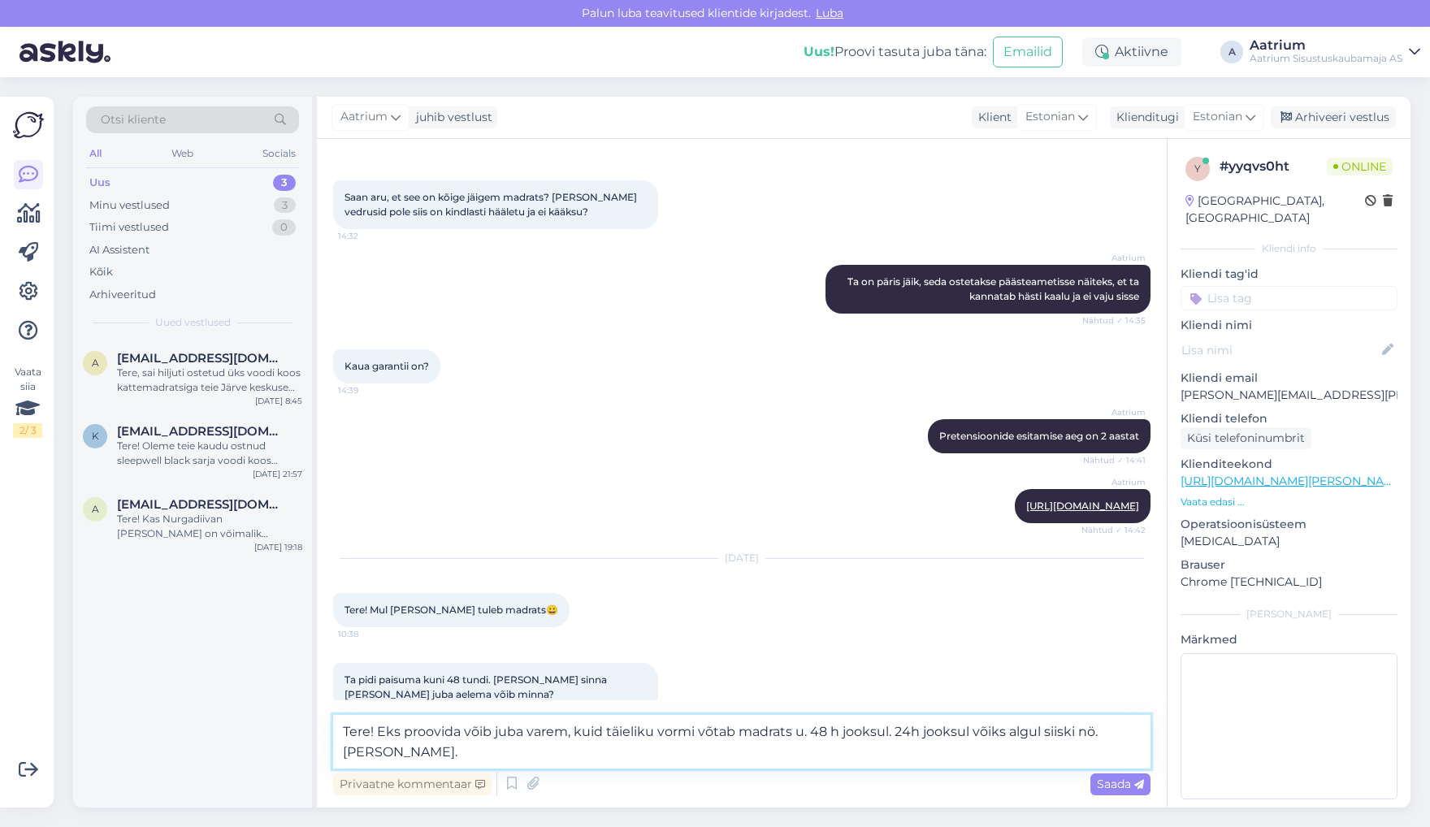
click at [898, 729] on textarea "Tere! Eks proovida võib juba varem, kuid täieliku vormi võtab madrats u. 48 h j…" at bounding box center [741, 742] width 817 height 54
click at [894, 729] on textarea "Tere! Eks proovida võib juba varem, kuid täieliku vormi võtab madrats u. 48 h j…" at bounding box center [741, 742] width 817 height 54
type textarea "Tere! Eks proovida võib juba varem, kuid täieliku vormi võtab madrats u. 48 h j…"
click at [1129, 788] on span "Saada" at bounding box center [1120, 784] width 47 height 15
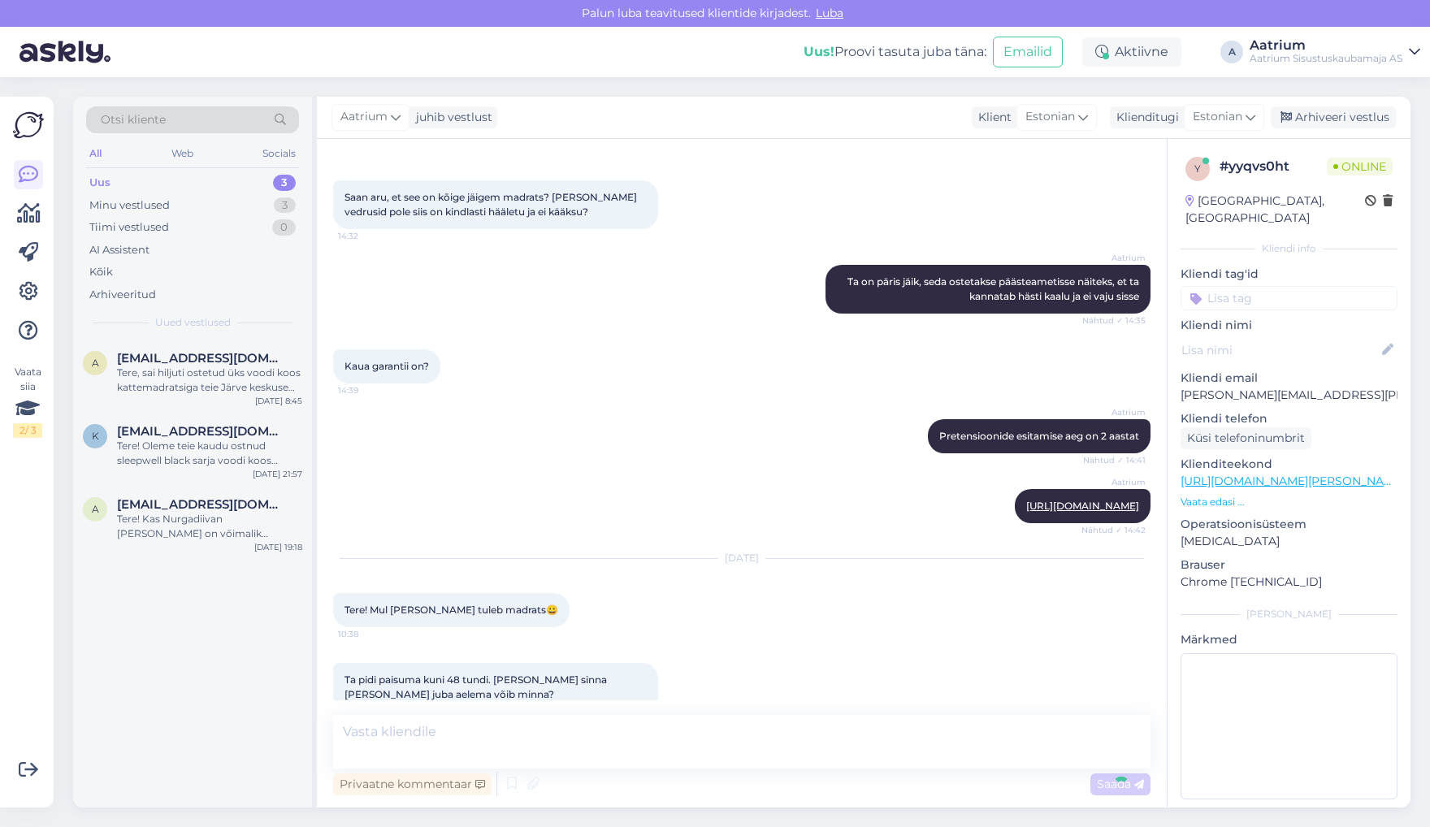
scroll to position [1686, 0]
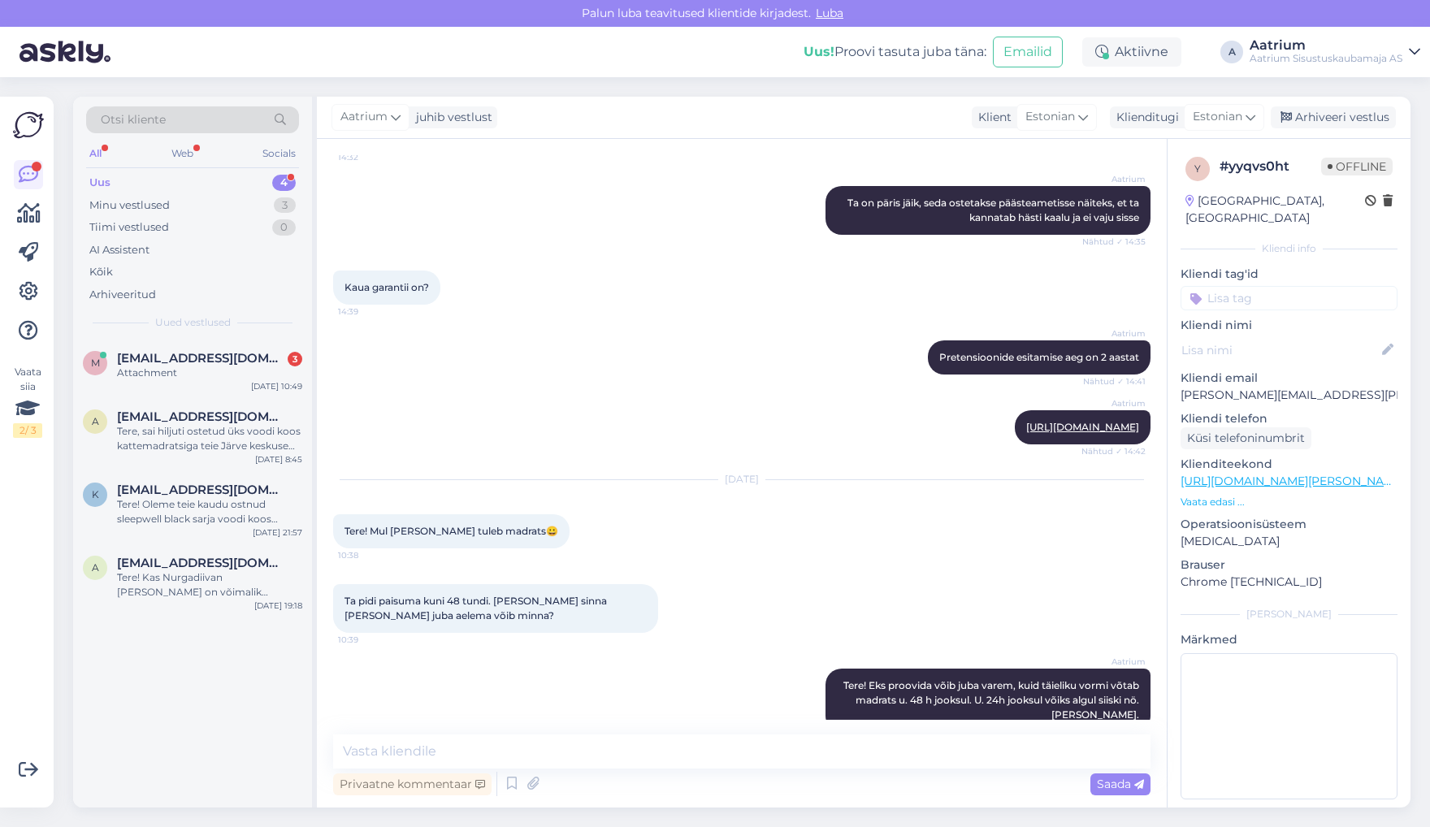
click at [405, 674] on div "Aatrium Tere! Eks proovida võib juba varem, kuid täieliku vormi võtab madrats u…" at bounding box center [741, 700] width 817 height 99
click at [158, 351] on span "[EMAIL_ADDRESS][DOMAIN_NAME]" at bounding box center [201, 358] width 169 height 15
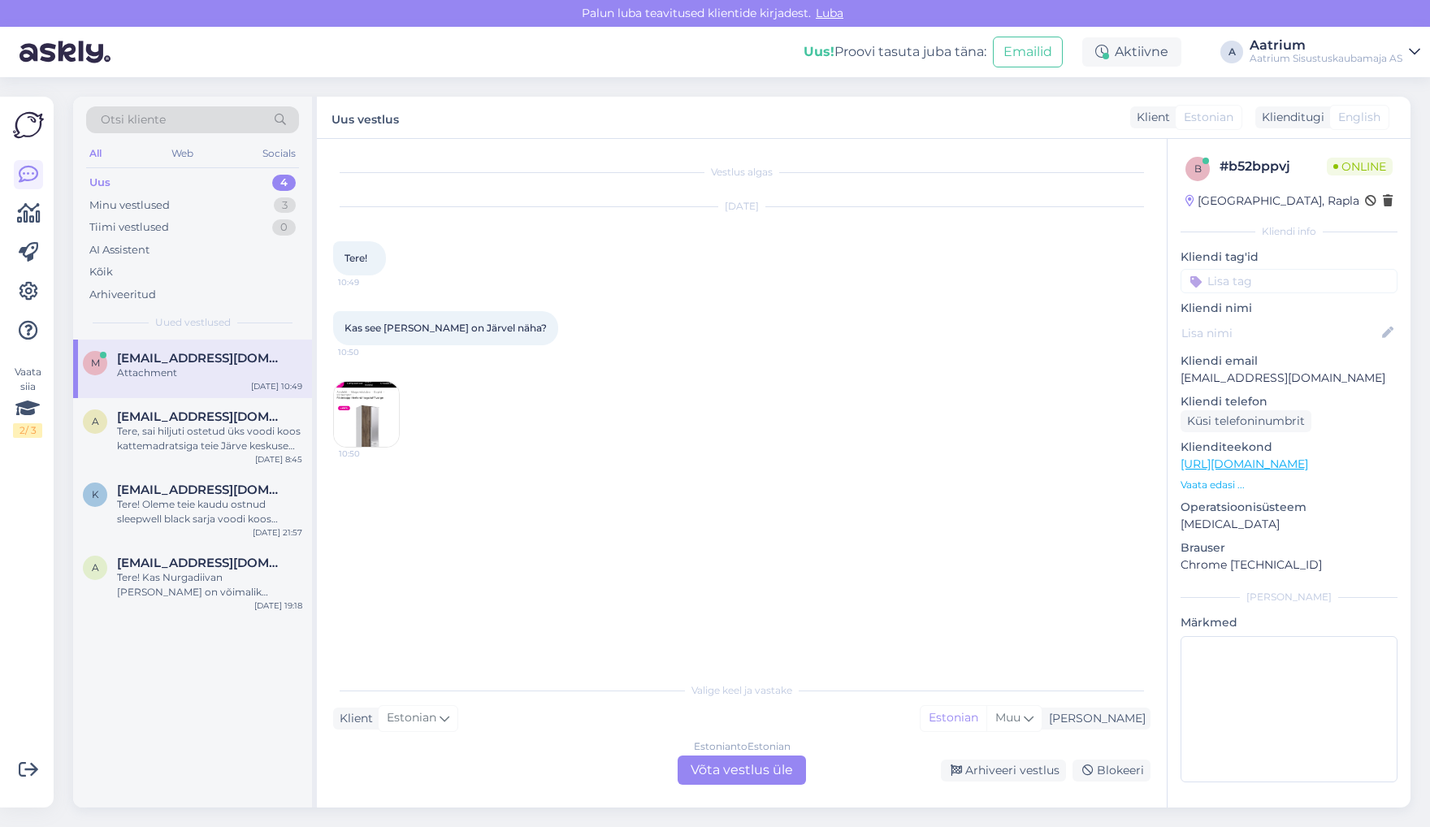
click at [379, 419] on img at bounding box center [366, 414] width 65 height 65
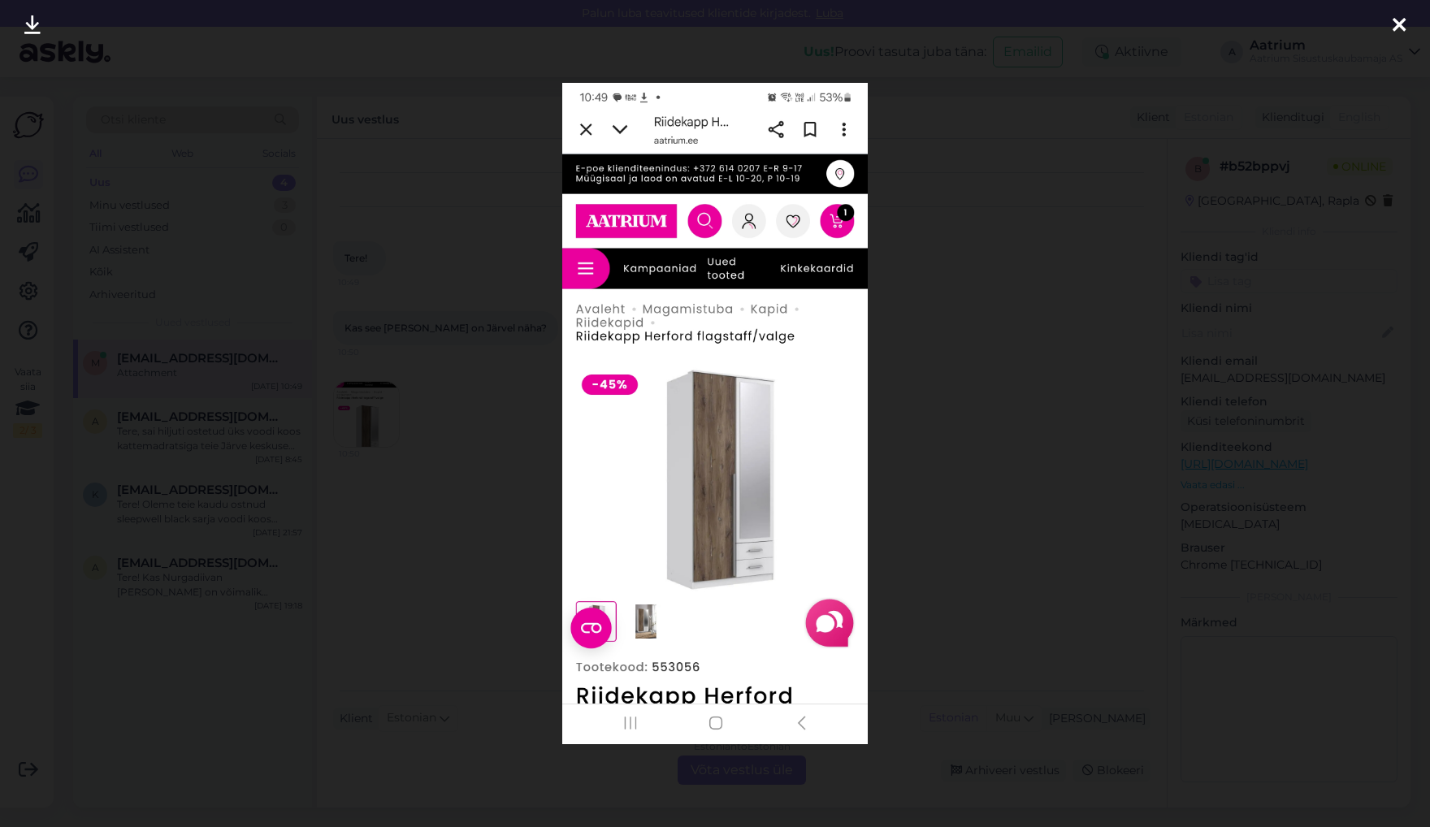
click at [1400, 31] on icon at bounding box center [1398, 25] width 13 height 21
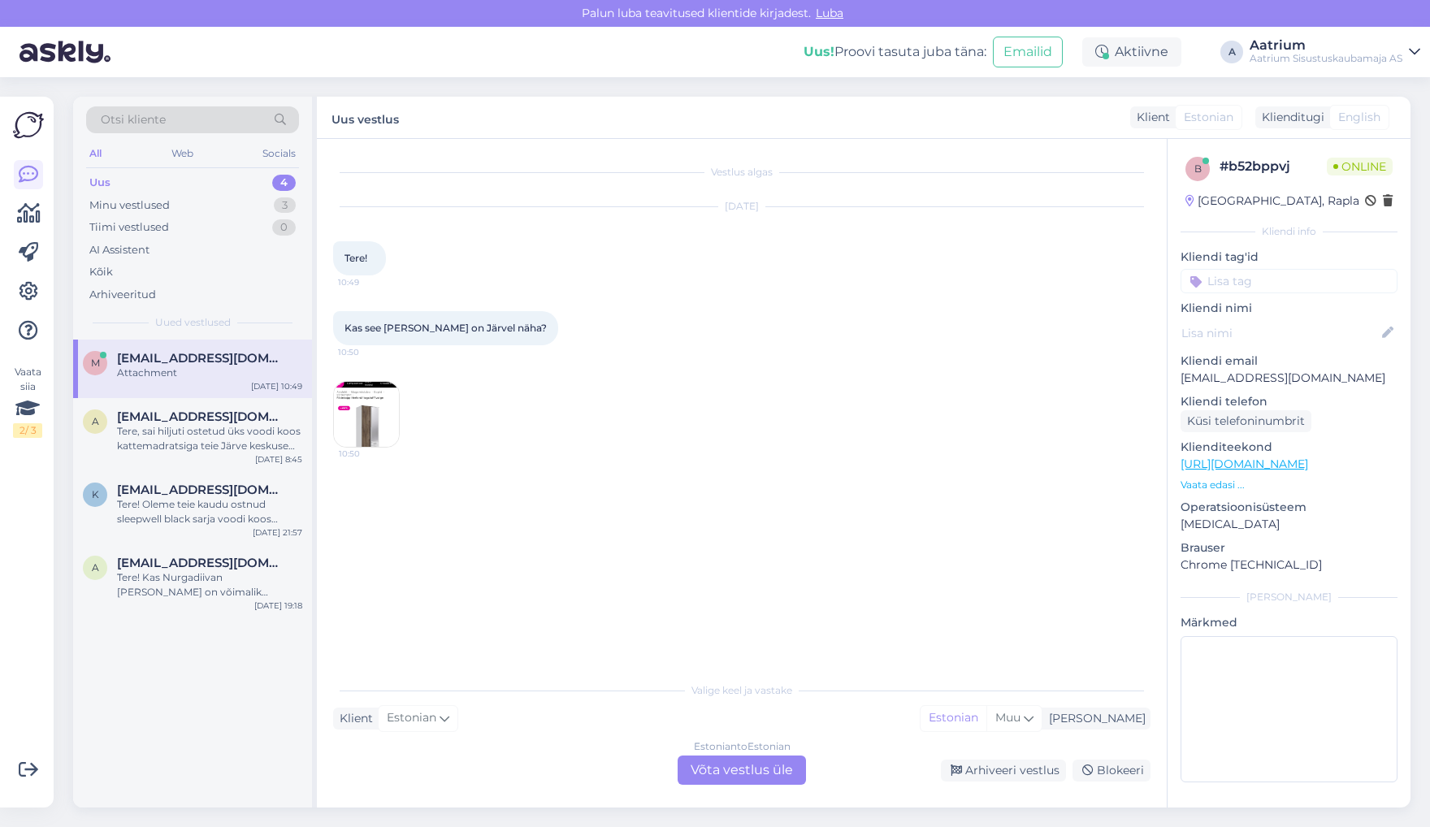
click at [783, 770] on div "Estonian to Estonian Võta vestlus üle" at bounding box center [741, 769] width 128 height 29
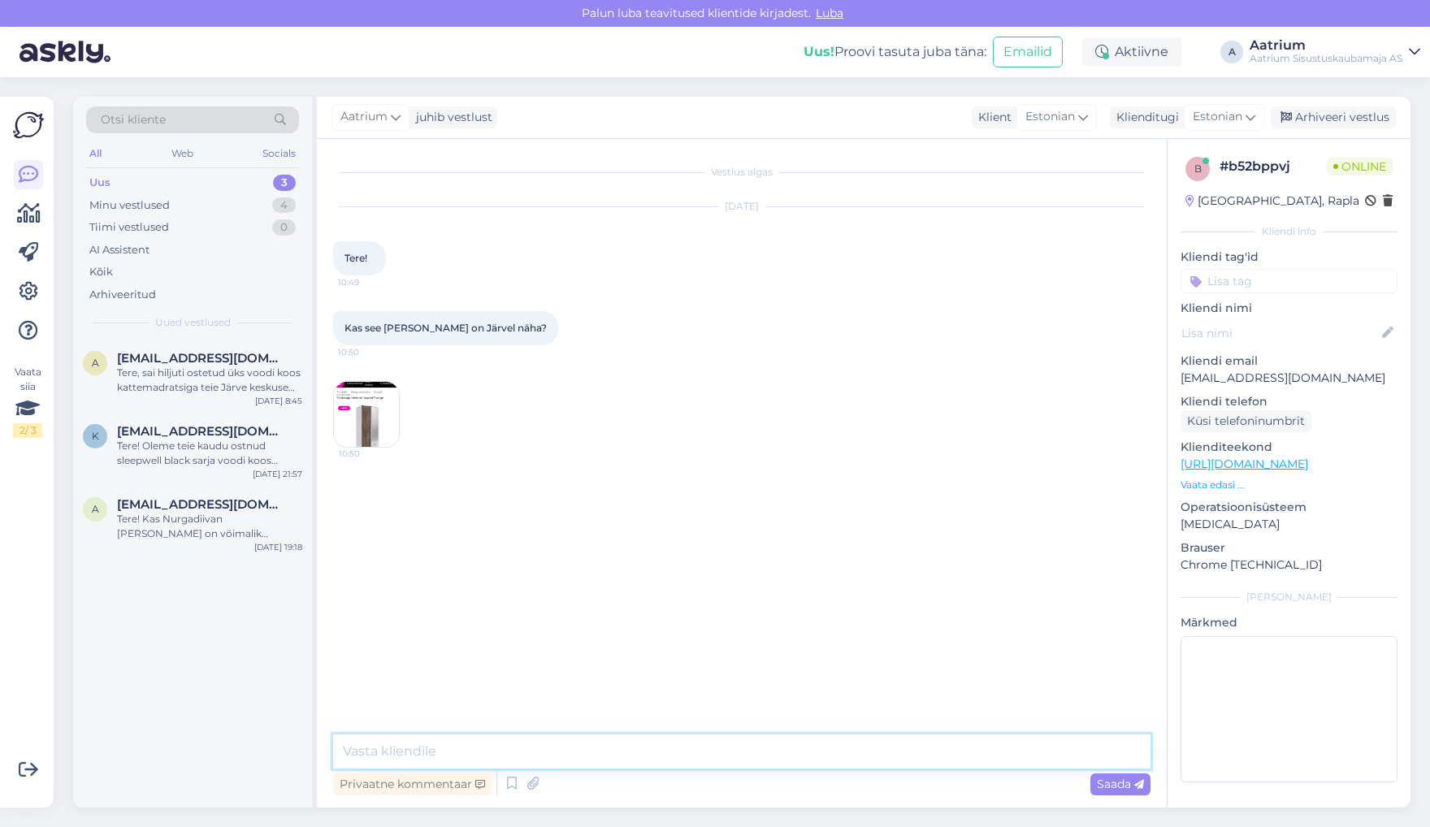
click at [504, 750] on textarea at bounding box center [741, 751] width 817 height 34
type textarea "Tere! Jah, antud [PERSON_NAME] on meie Järve keskuse müügisaalis olemas."
click at [1117, 780] on span "Saada" at bounding box center [1120, 784] width 47 height 15
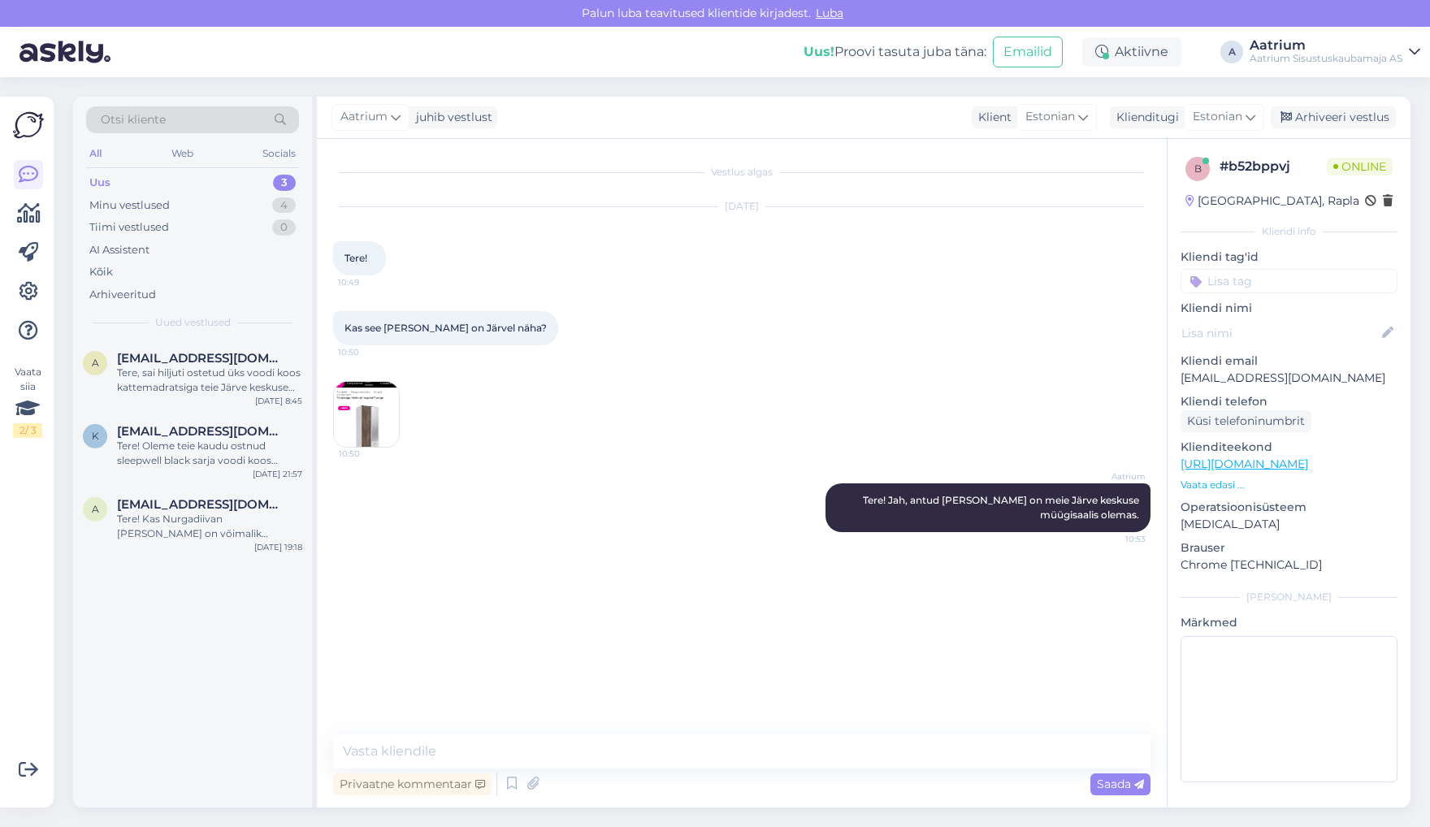
click at [465, 647] on div "Vestlus algas [DATE] Tere! 10:49 Kas see [PERSON_NAME] on Järvel näha? 10:50 10…" at bounding box center [749, 437] width 832 height 565
click at [130, 207] on div "Minu vestlused" at bounding box center [129, 205] width 80 height 16
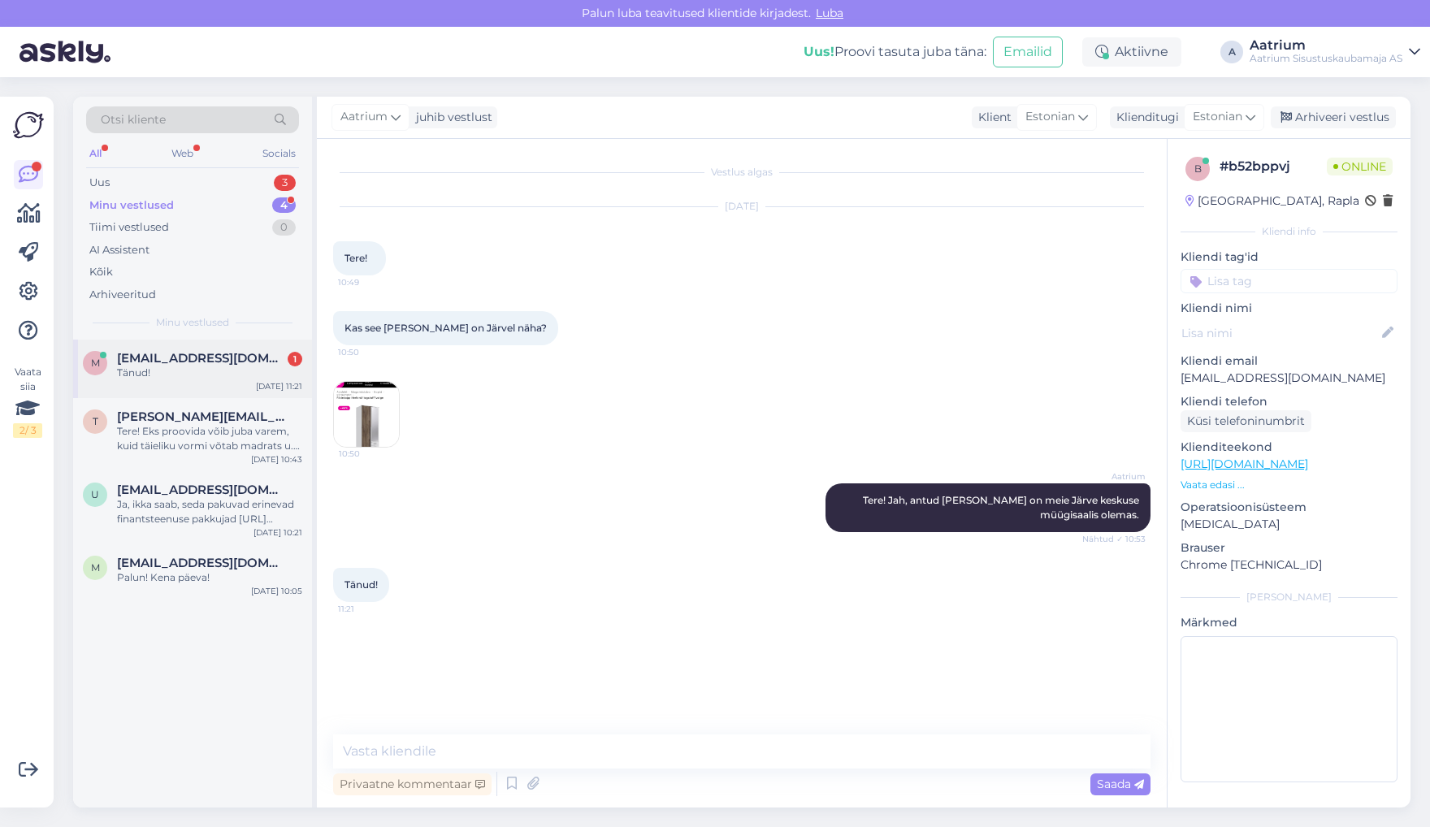
click at [158, 367] on div "Tänud!" at bounding box center [209, 373] width 185 height 15
click at [449, 744] on textarea at bounding box center [741, 751] width 817 height 34
type textarea "Palun!"
click at [1127, 783] on span "Saada" at bounding box center [1120, 784] width 47 height 15
